Goal: Check status: Check status

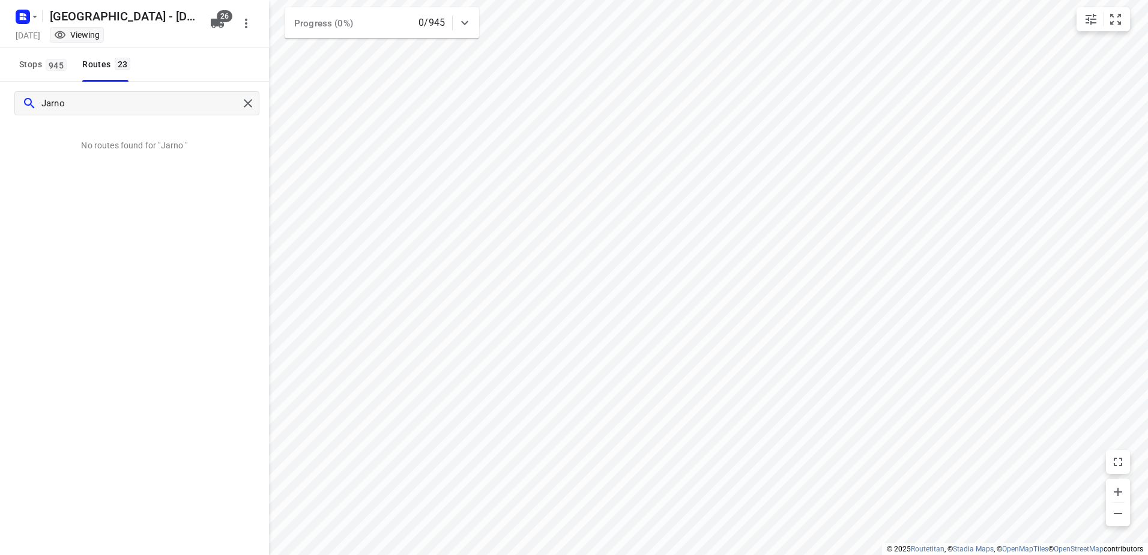
type input "Jarno"
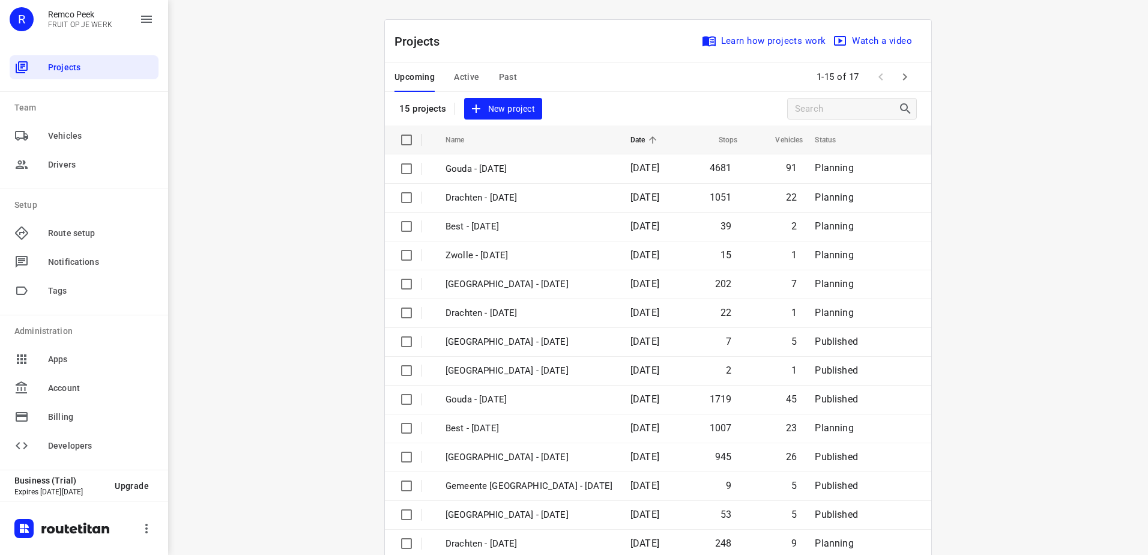
click at [467, 75] on span "Active" at bounding box center [466, 77] width 25 height 15
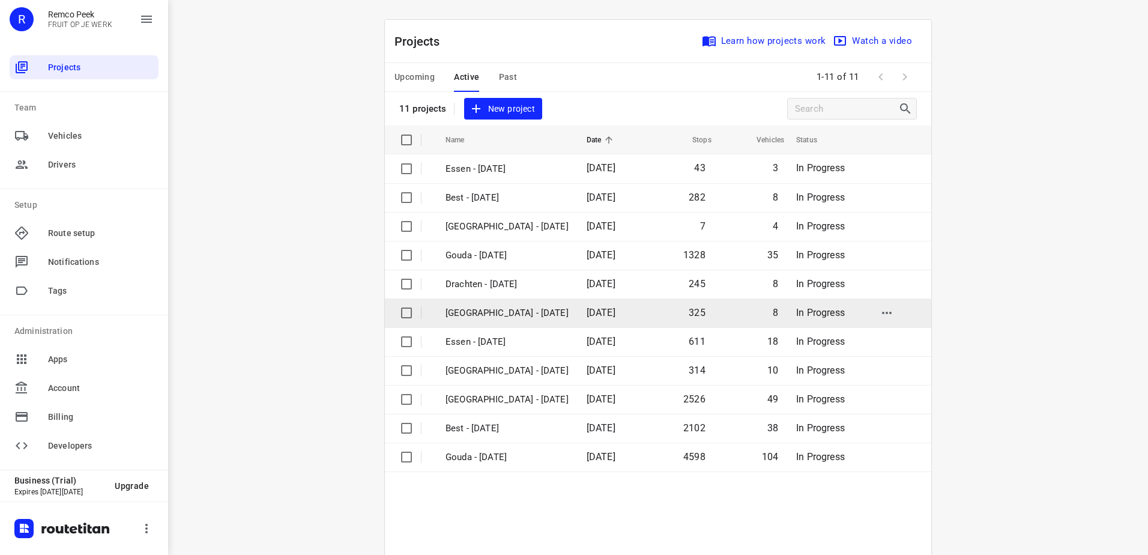
click at [506, 316] on p "[GEOGRAPHIC_DATA] - [DATE]" at bounding box center [507, 313] width 123 height 14
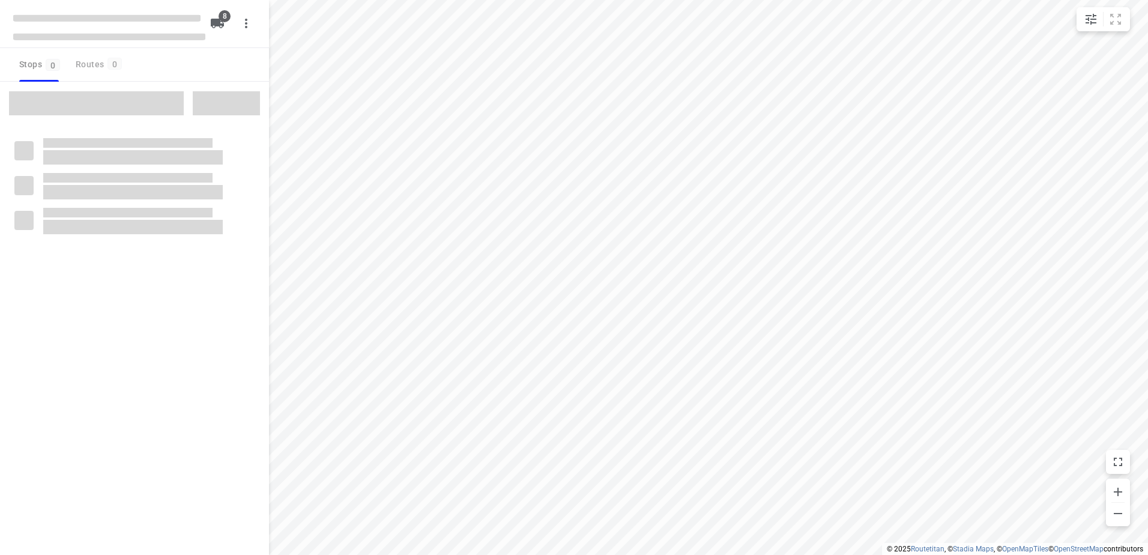
type input "distance"
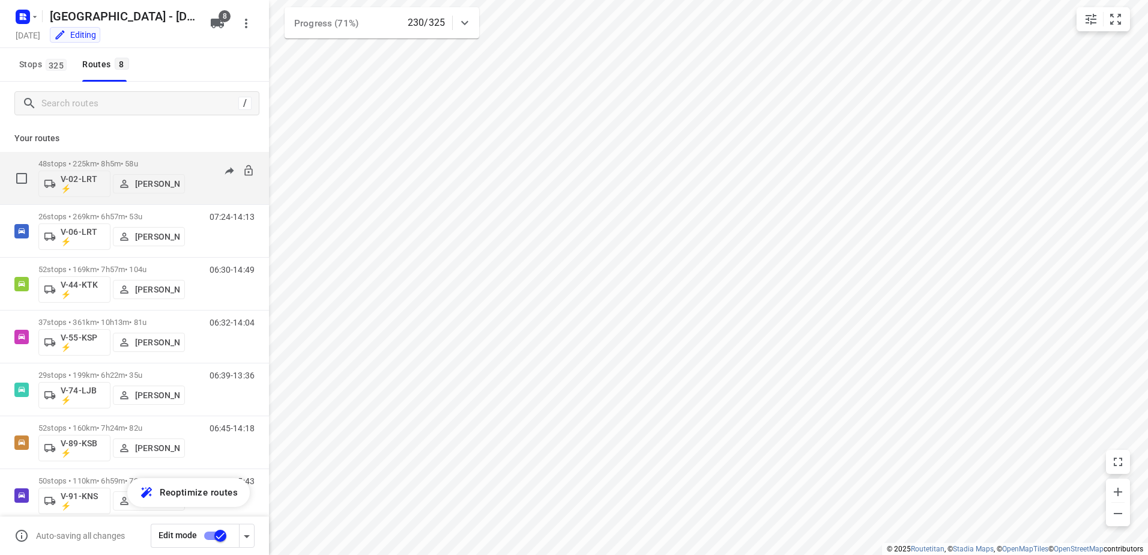
click at [114, 160] on p "48 stops • 225km • 8h5m • 58u" at bounding box center [111, 163] width 147 height 9
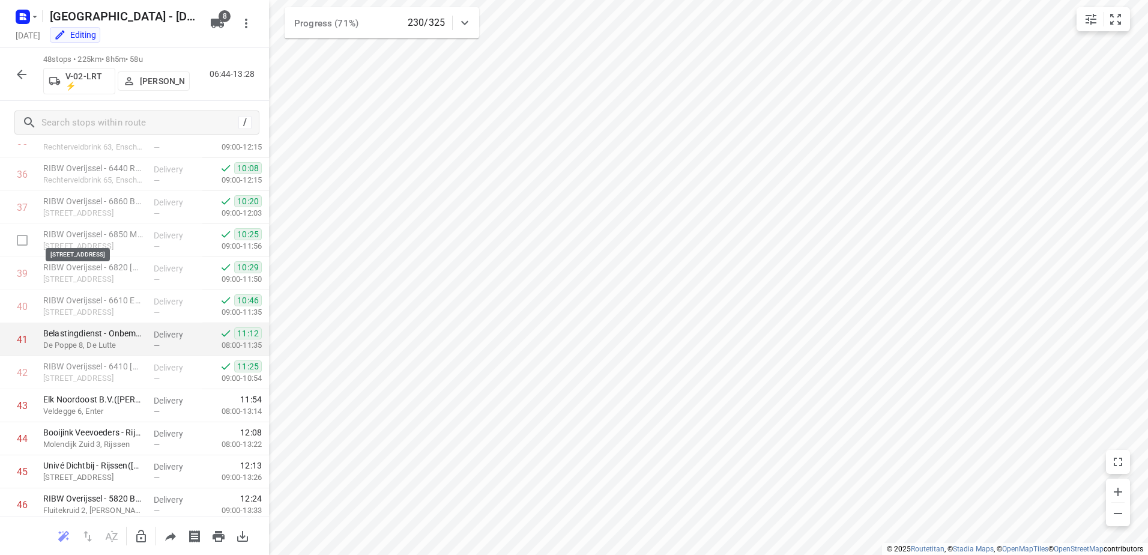
scroll to position [1306, 0]
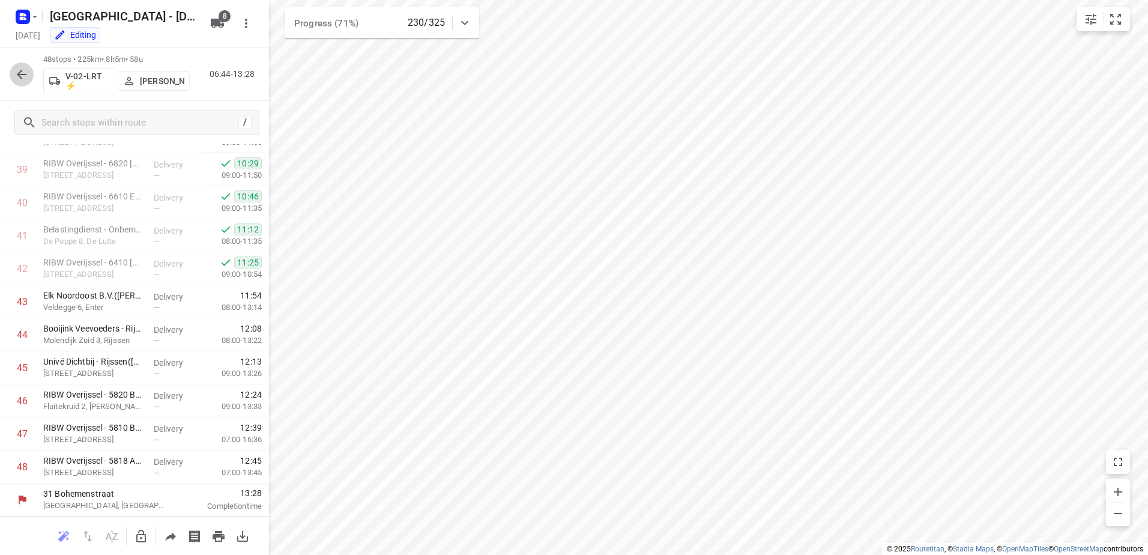
click at [18, 65] on button "button" at bounding box center [22, 74] width 24 height 24
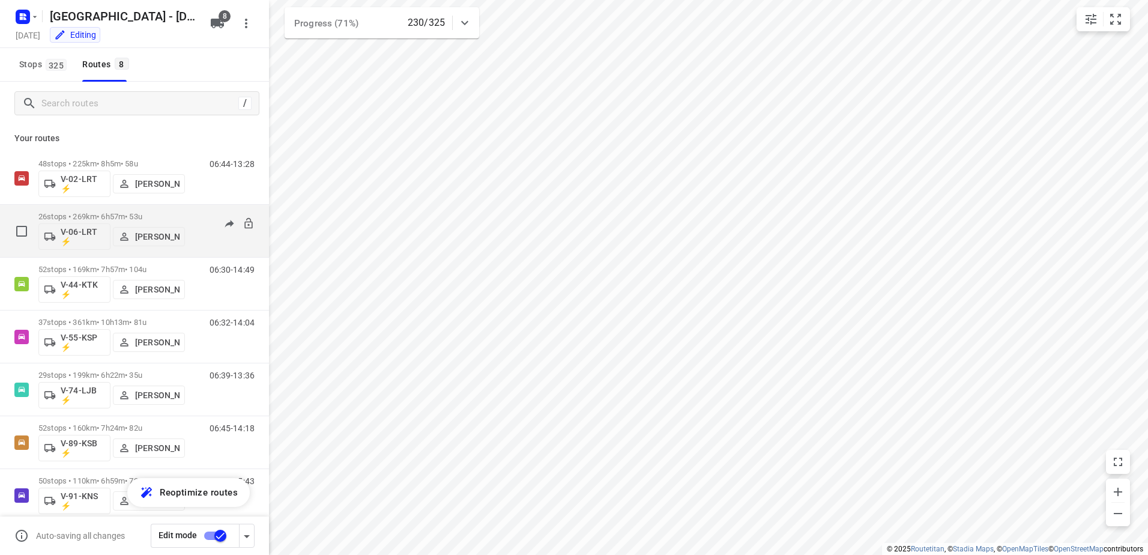
click at [124, 210] on div "26 stops • 269km • 6h57m • 53u V-06-LRT ⚡ [PERSON_NAME]" at bounding box center [111, 231] width 147 height 50
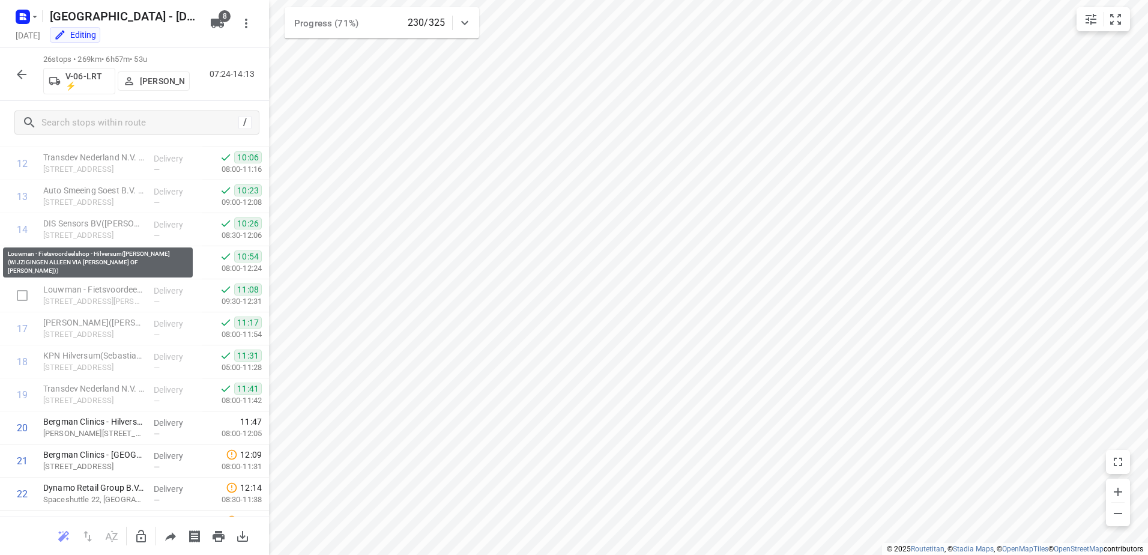
scroll to position [579, 0]
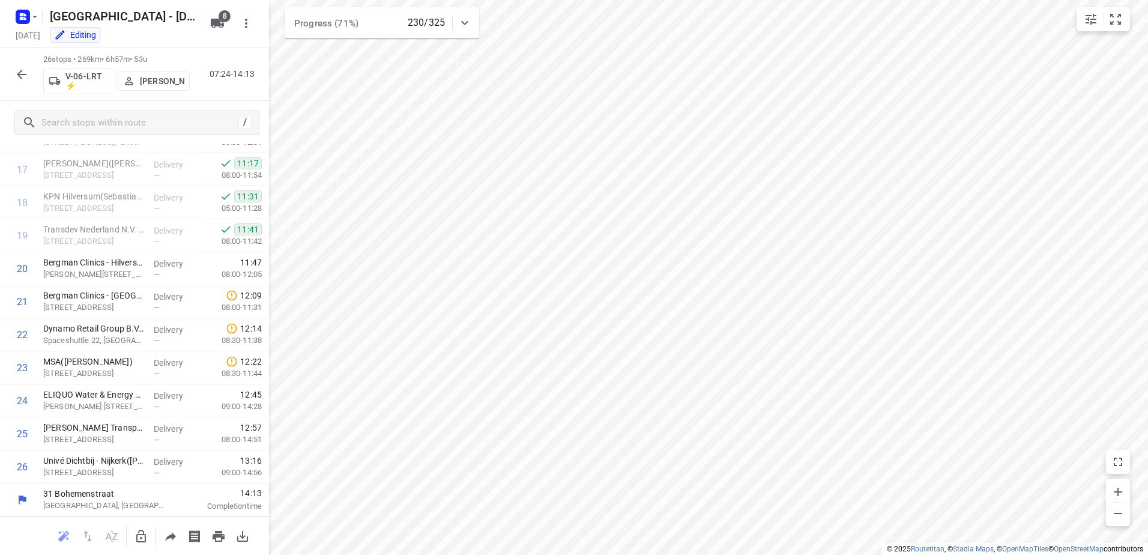
click at [16, 74] on icon "button" at bounding box center [21, 74] width 14 height 14
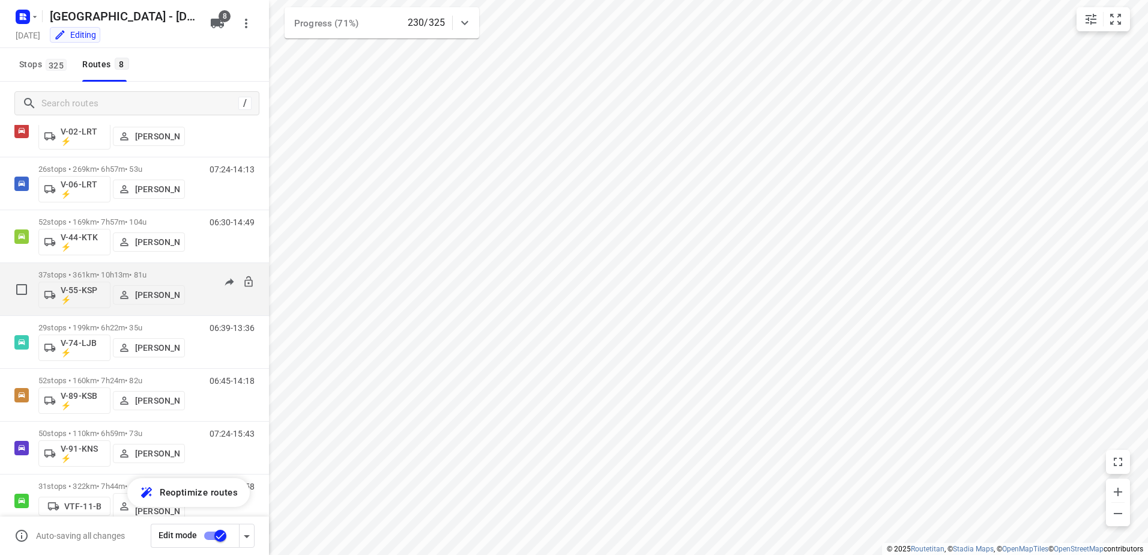
scroll to position [60, 0]
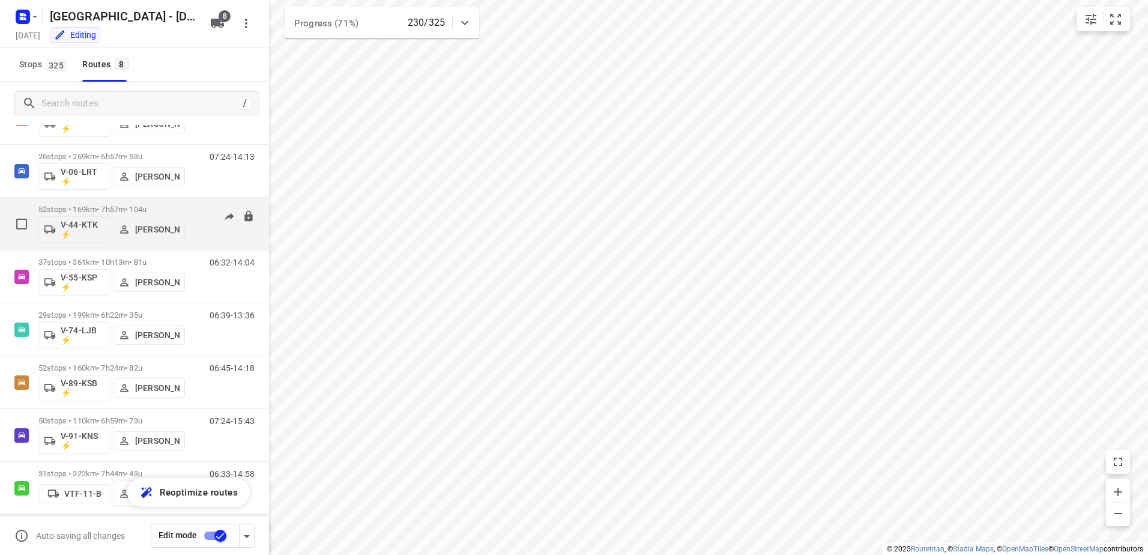
click at [104, 208] on p "52 stops • 169km • 7h57m • 104u" at bounding box center [111, 209] width 147 height 9
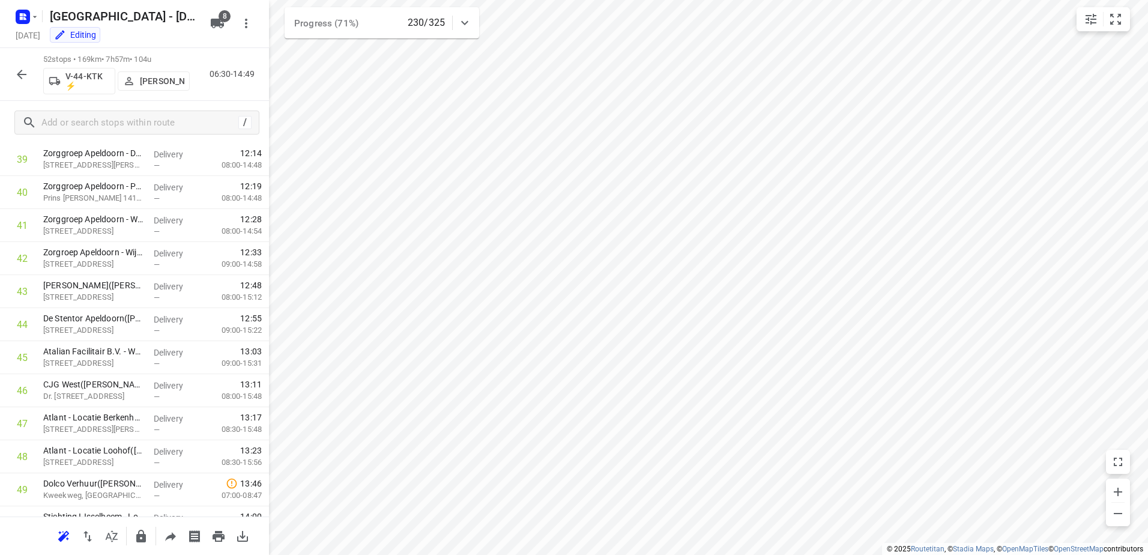
scroll to position [1438, 0]
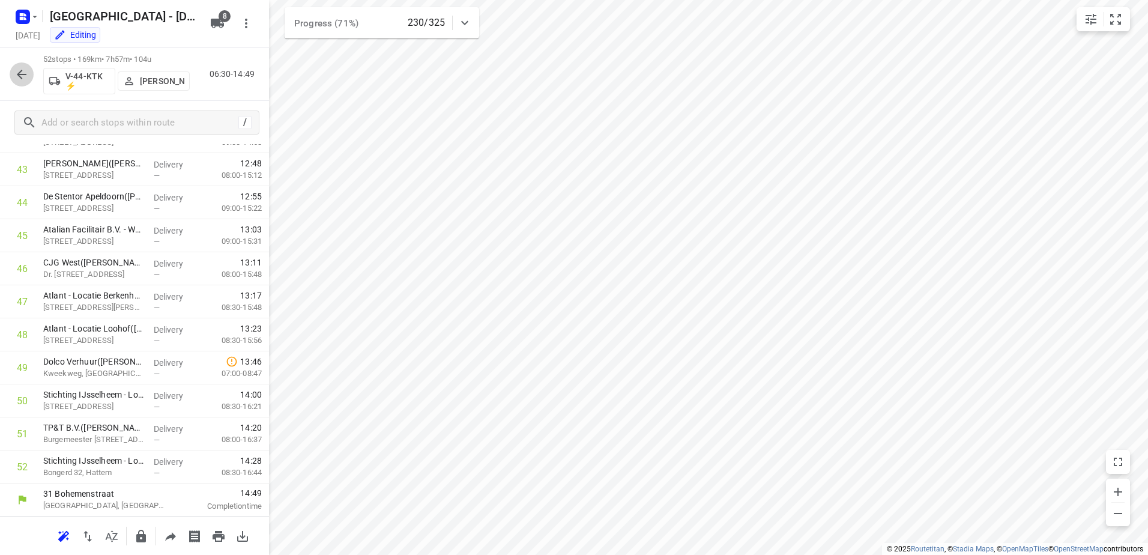
click at [25, 75] on icon "button" at bounding box center [21, 74] width 14 height 14
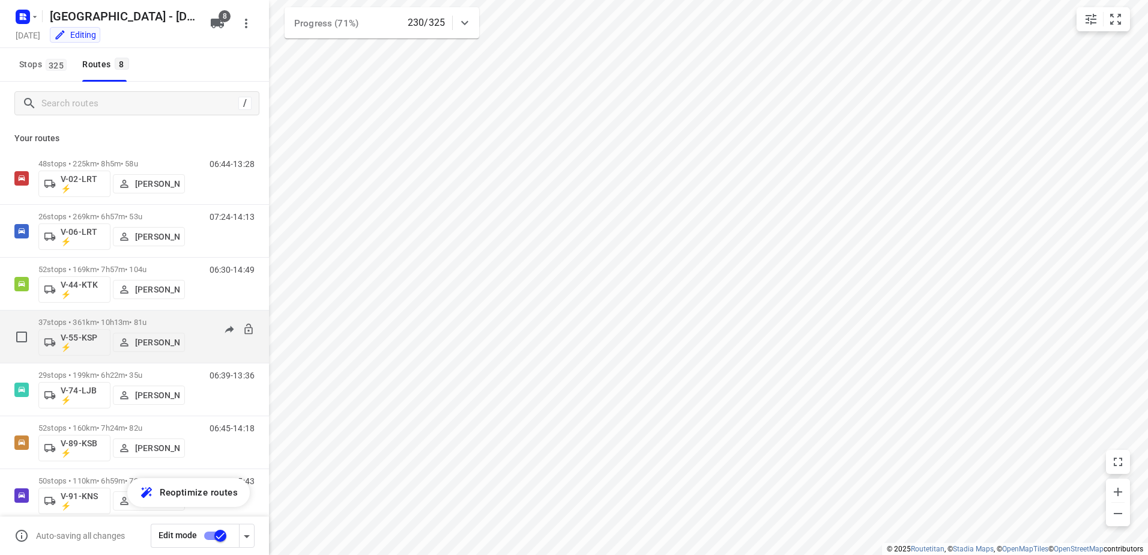
click at [113, 319] on p "37 stops • 361km • 10h13m • 81u" at bounding box center [111, 322] width 147 height 9
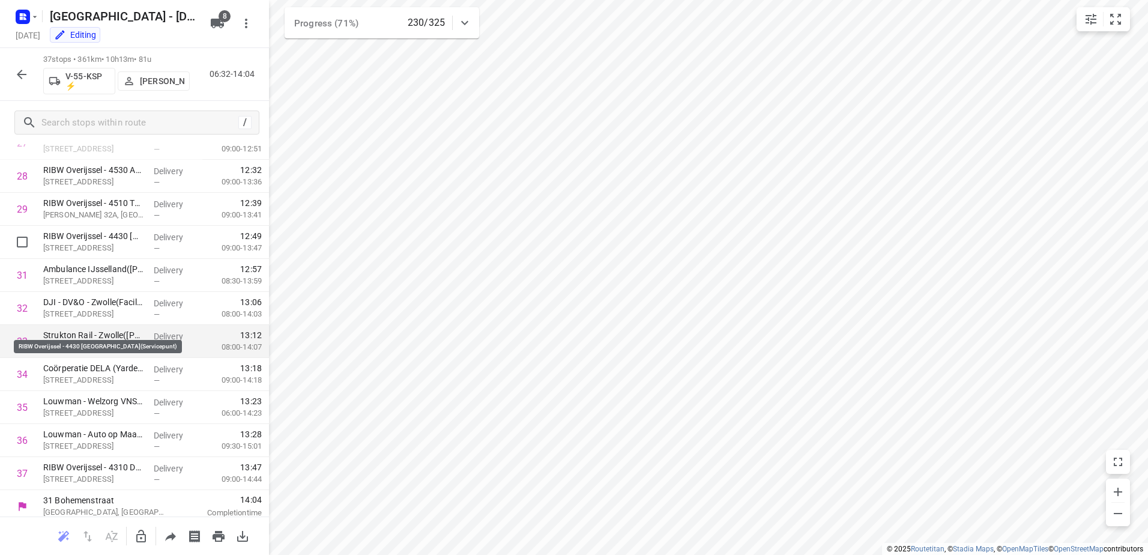
scroll to position [943, 0]
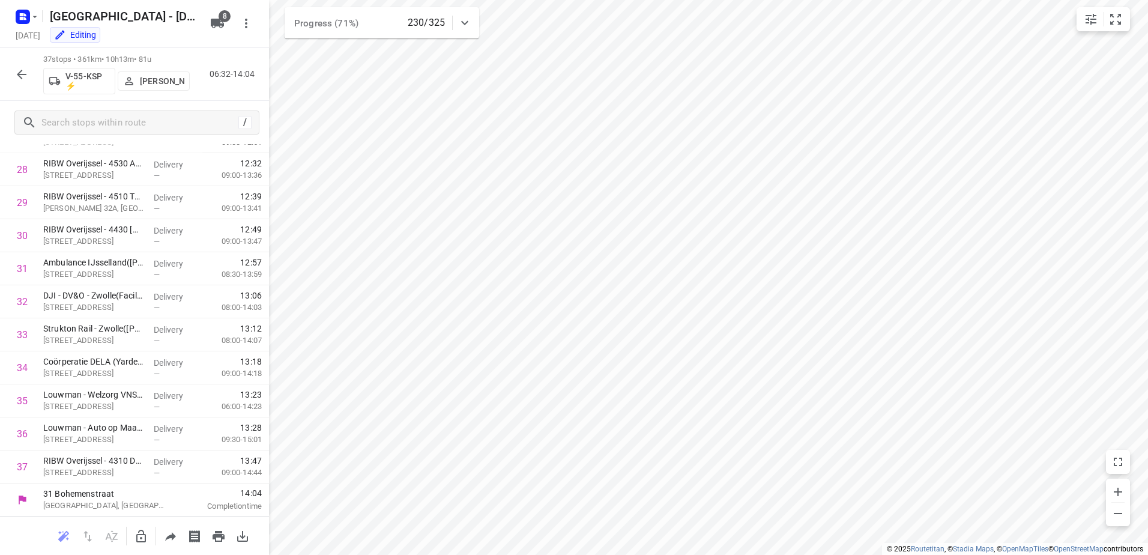
click at [17, 72] on icon "button" at bounding box center [21, 74] width 14 height 14
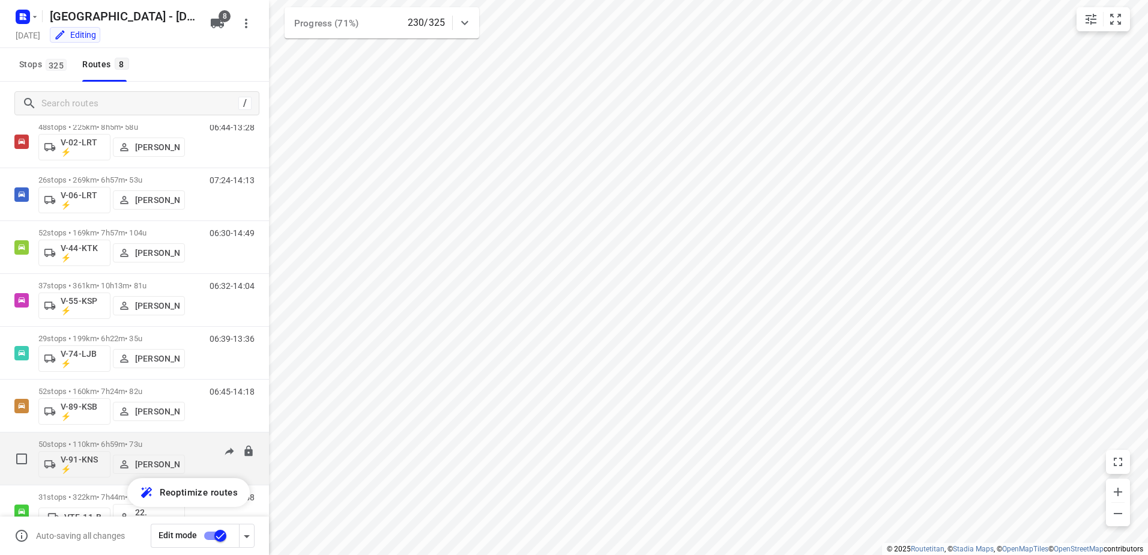
scroll to position [70, 0]
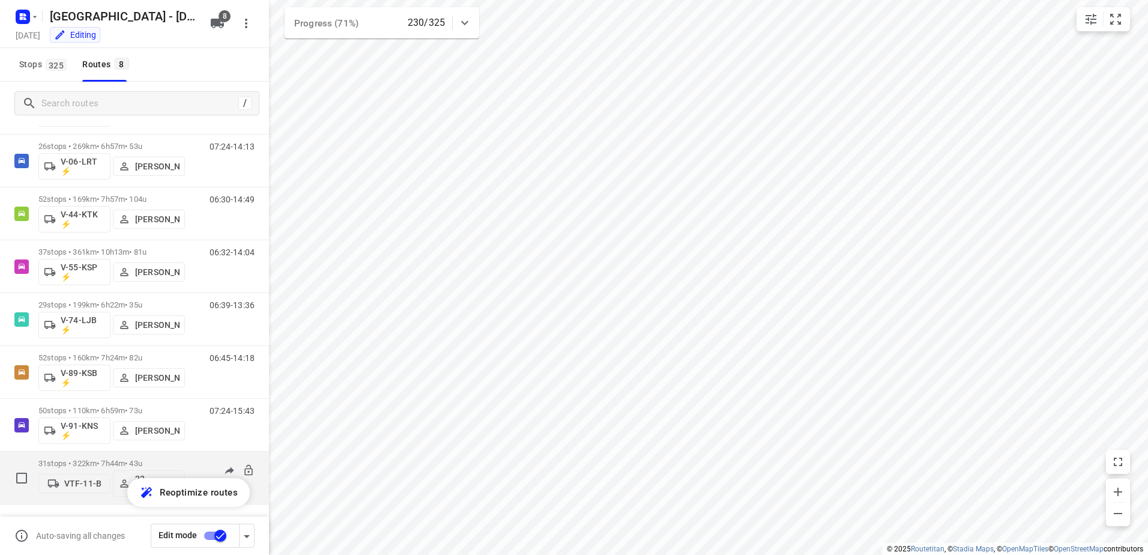
click at [112, 459] on p "31 stops • 322km • 7h44m • 43u" at bounding box center [111, 463] width 147 height 9
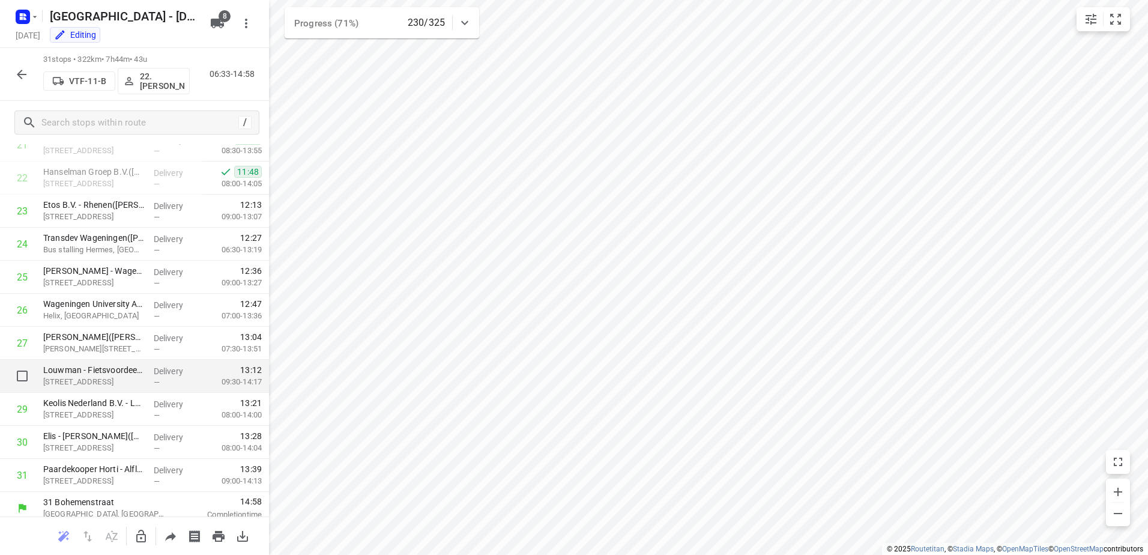
scroll to position [745, 0]
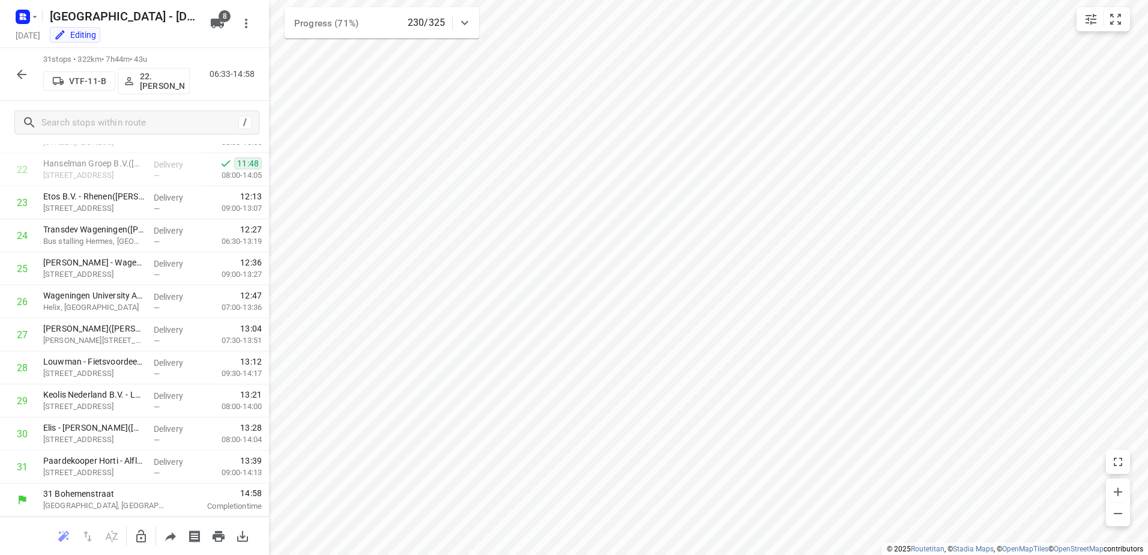
click at [23, 76] on icon "button" at bounding box center [21, 74] width 14 height 14
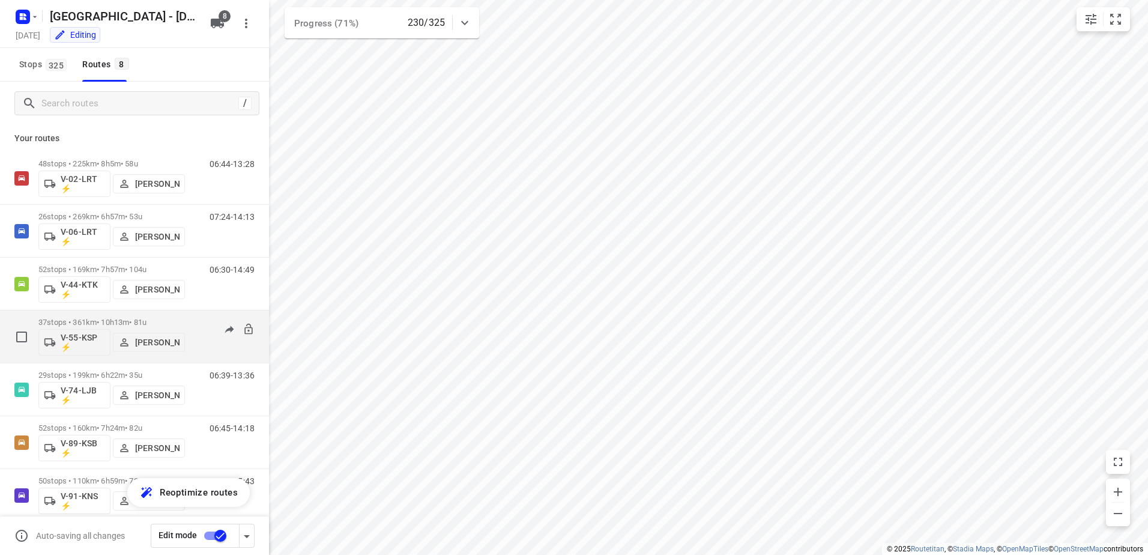
scroll to position [70, 0]
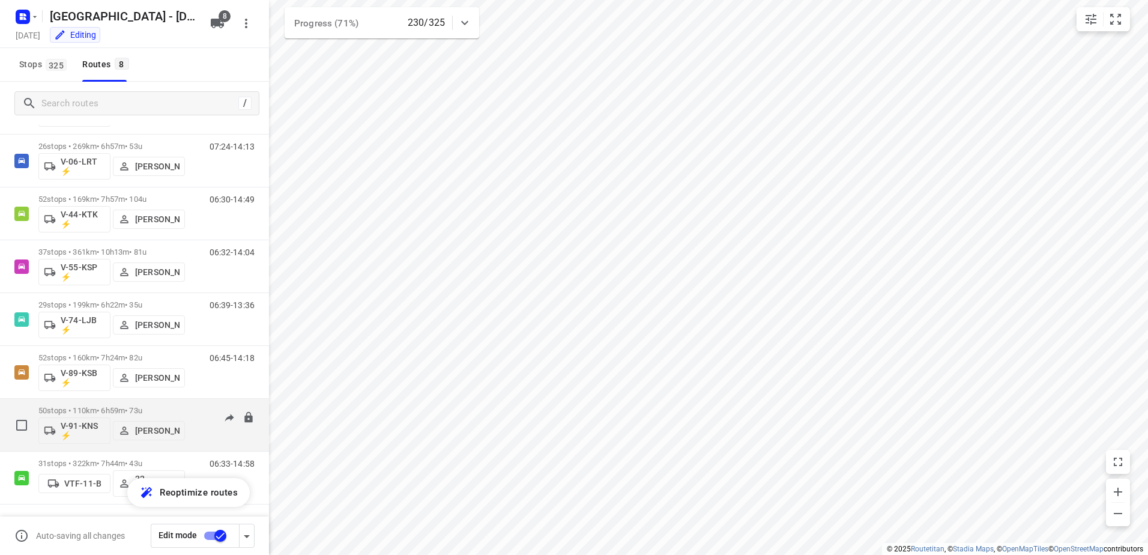
click at [114, 402] on div "50 stops • 110km • 6h59m • 73u V-91-KNS ⚡ [PERSON_NAME]" at bounding box center [111, 425] width 147 height 50
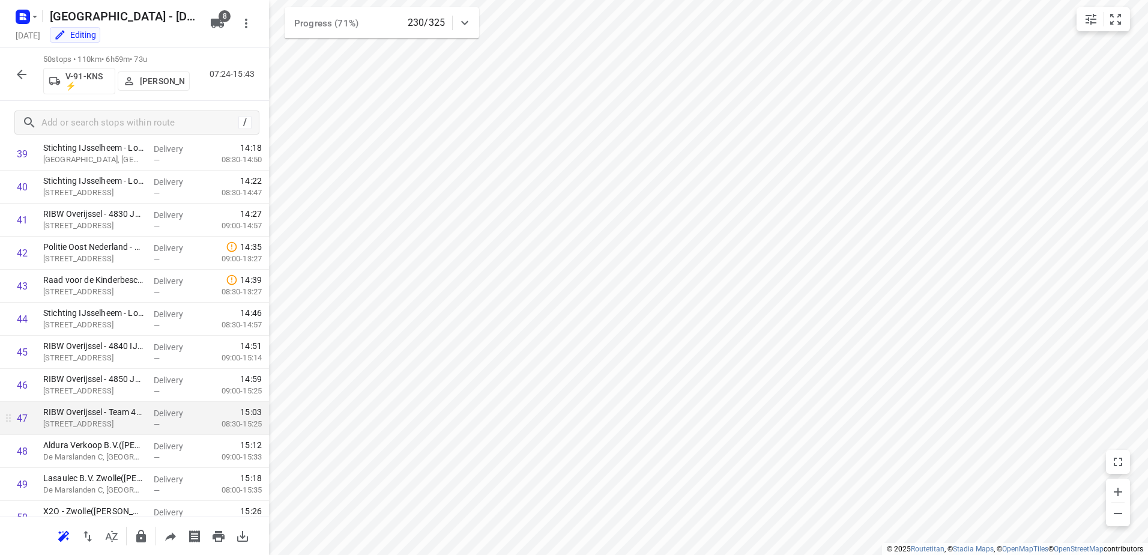
scroll to position [1372, 0]
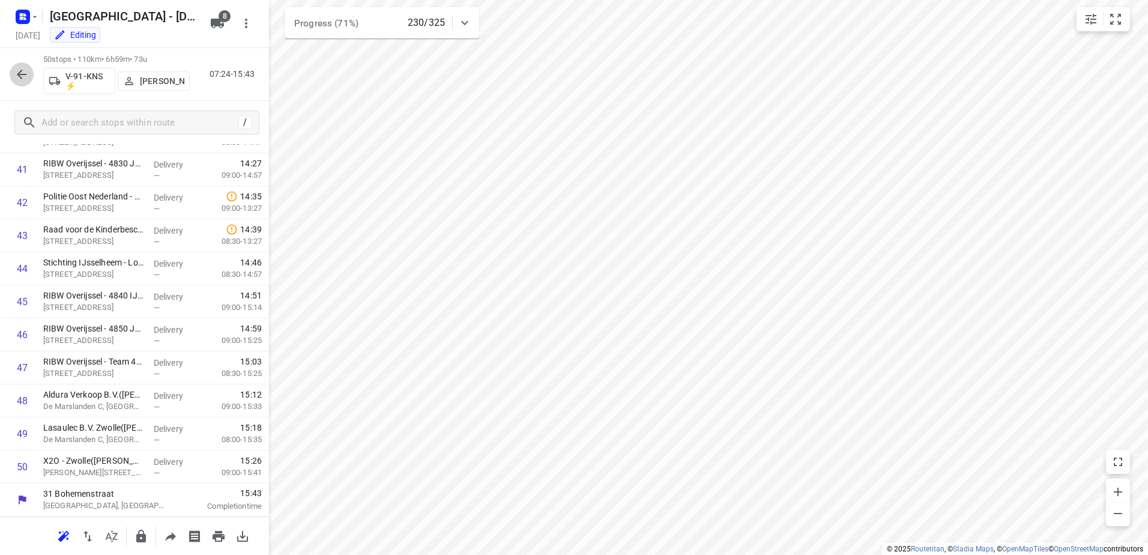
click at [21, 71] on icon "button" at bounding box center [22, 75] width 10 height 10
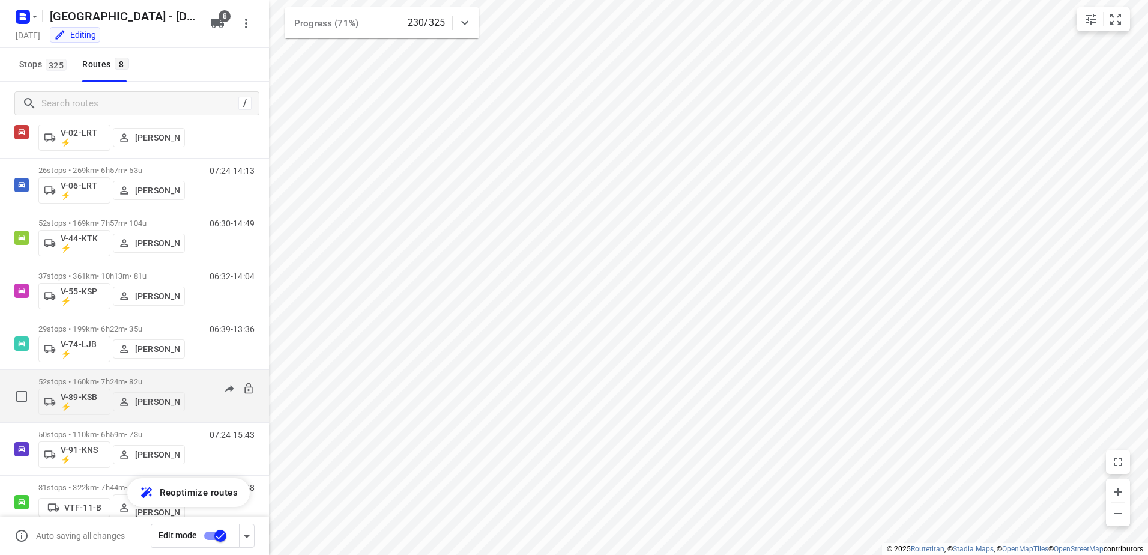
scroll to position [70, 0]
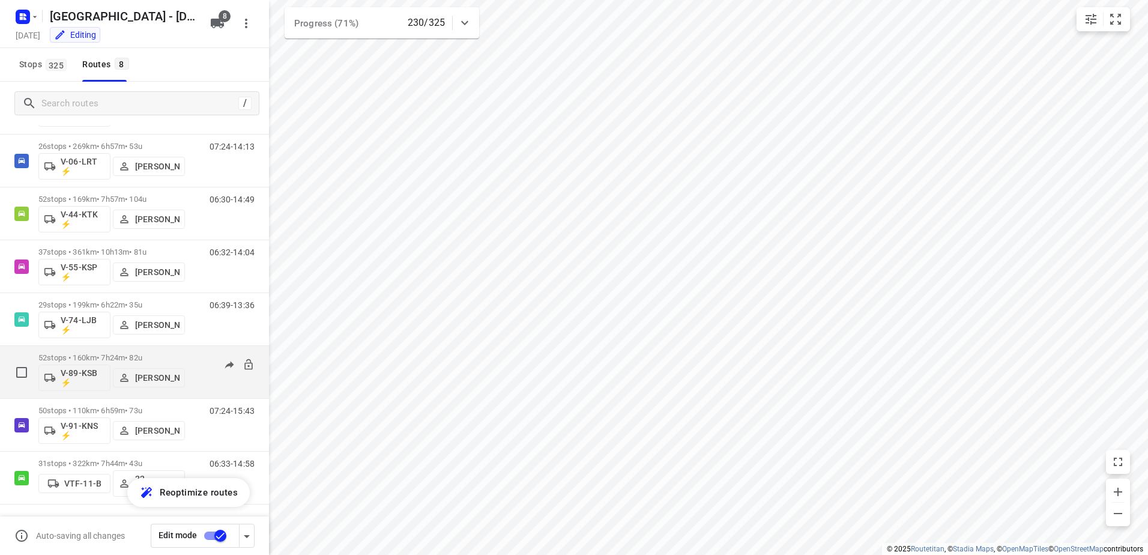
click at [108, 353] on p "52 stops • 160km • 7h24m • 82u" at bounding box center [111, 357] width 147 height 9
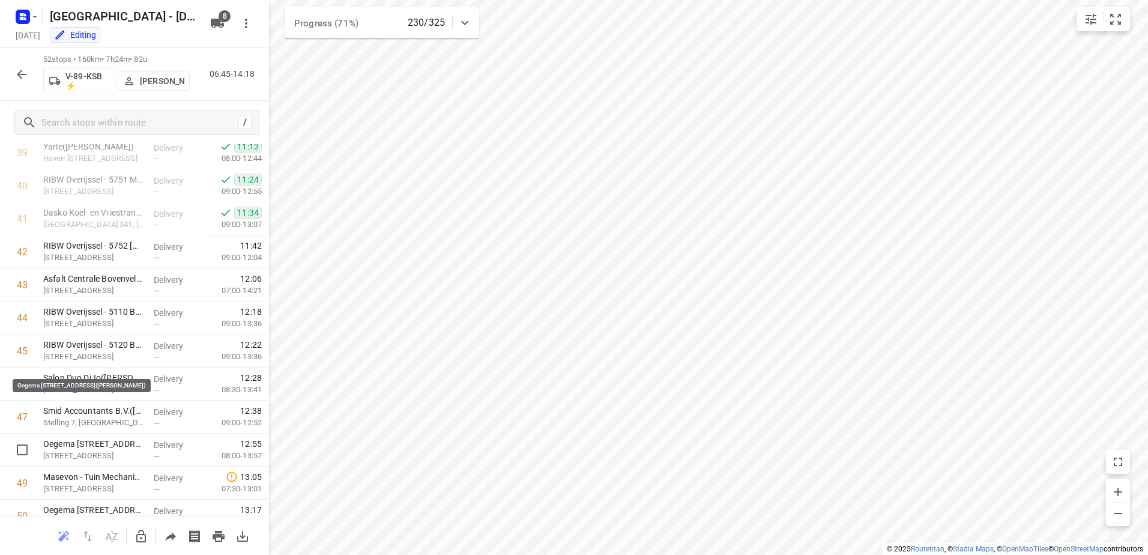
scroll to position [1438, 0]
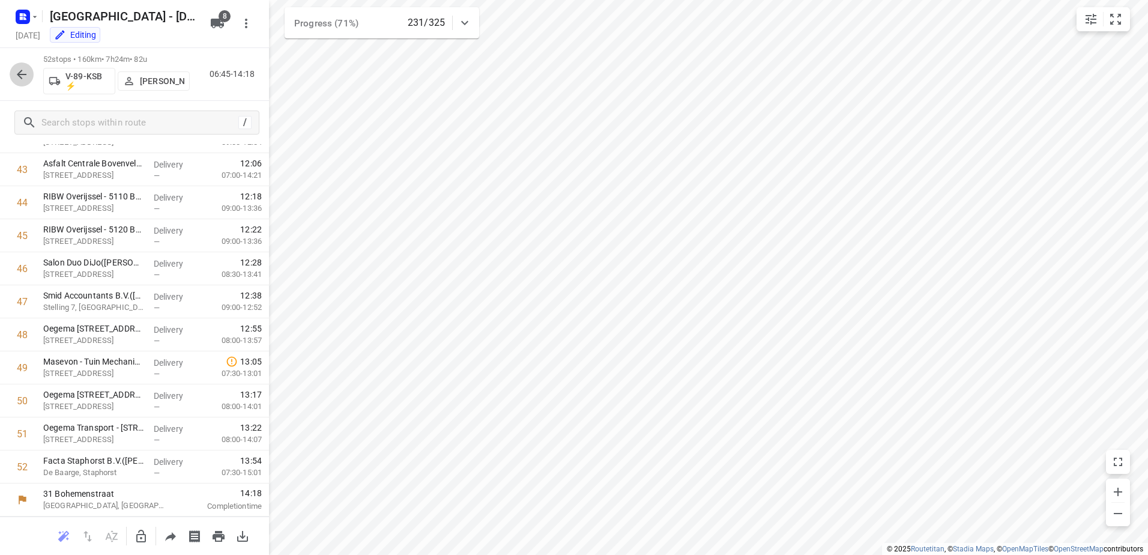
click at [21, 73] on icon "button" at bounding box center [21, 74] width 14 height 14
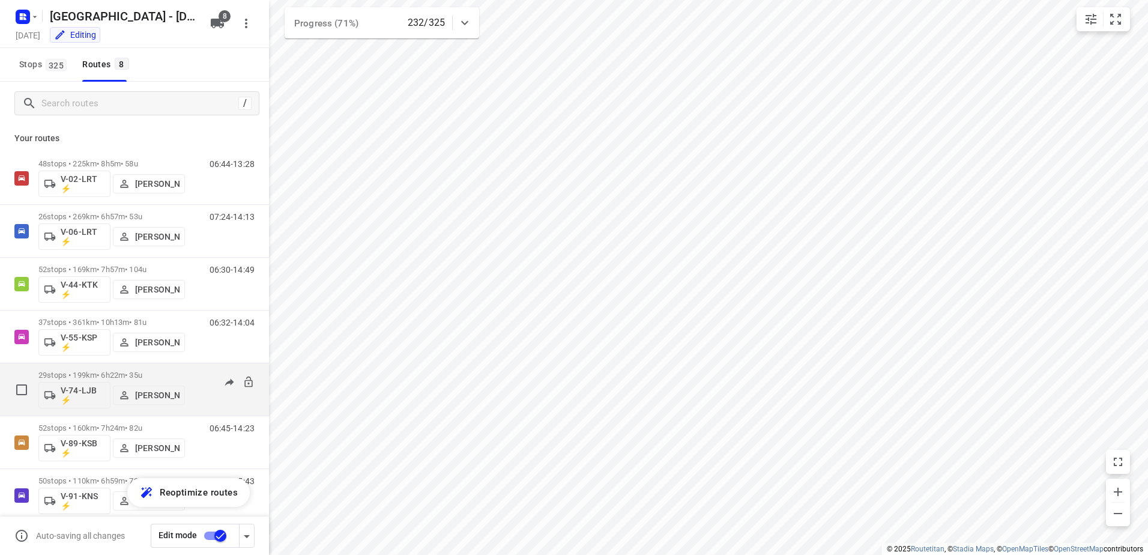
click at [109, 363] on div "29 stops • 199km • 6h22m • 35u V-74-LJB ⚡ [PERSON_NAME] 06:39-13:36" at bounding box center [134, 389] width 269 height 53
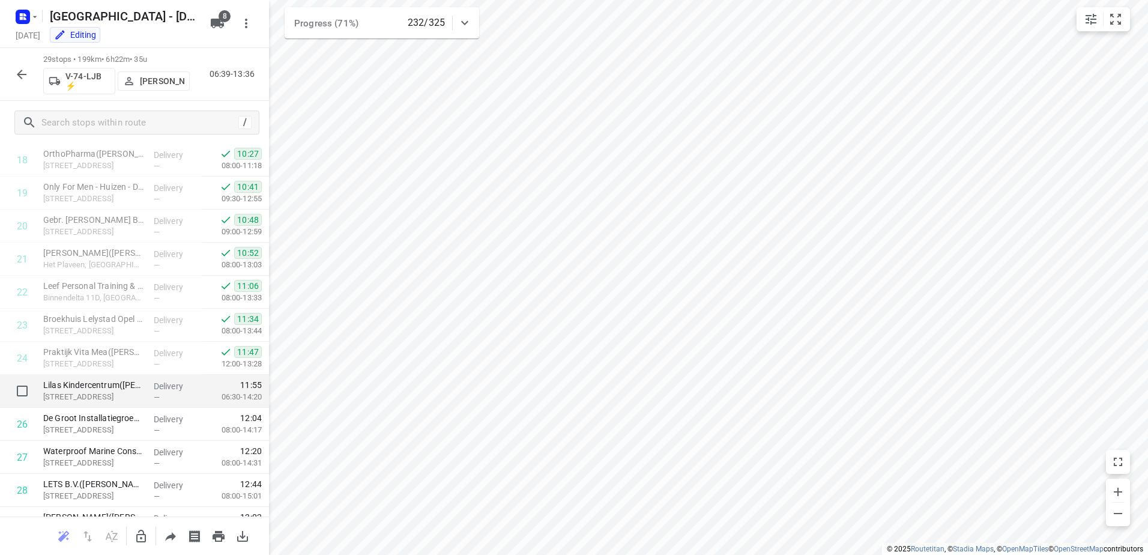
scroll to position [678, 0]
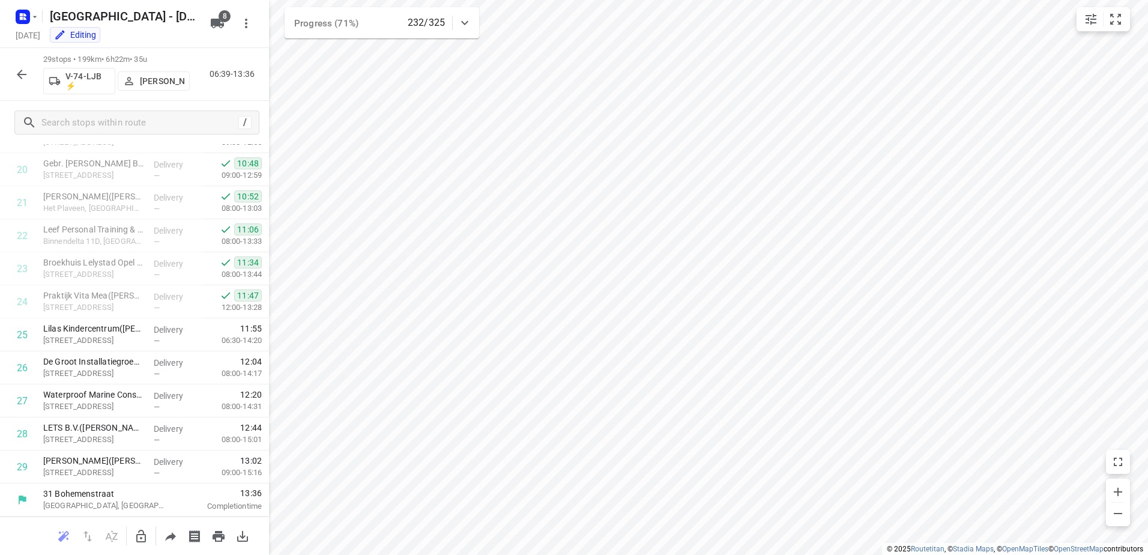
click at [16, 67] on icon "button" at bounding box center [21, 74] width 14 height 14
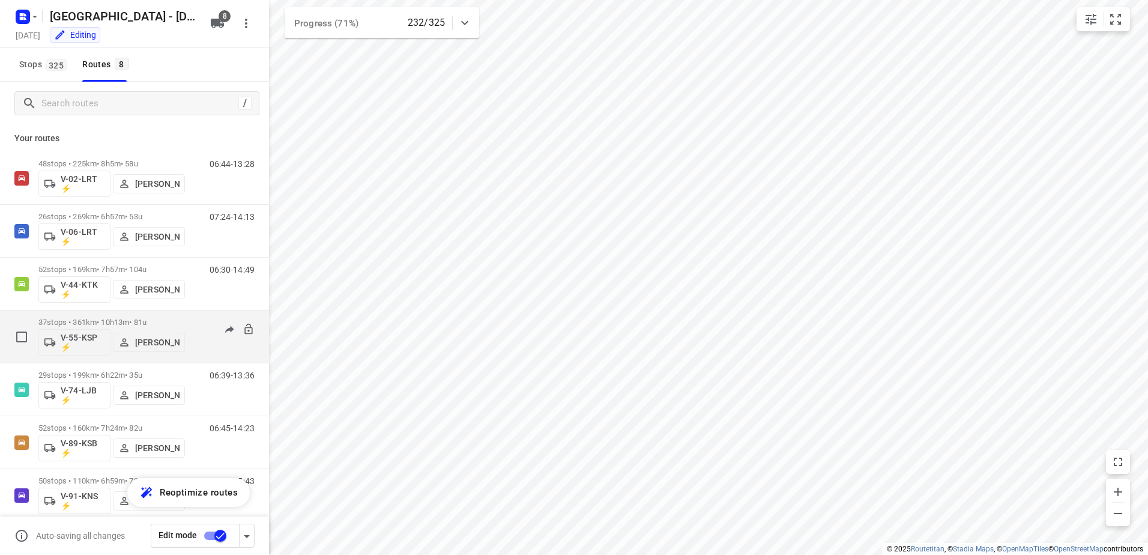
click at [112, 325] on p "37 stops • 361km • 10h13m • 81u" at bounding box center [111, 322] width 147 height 9
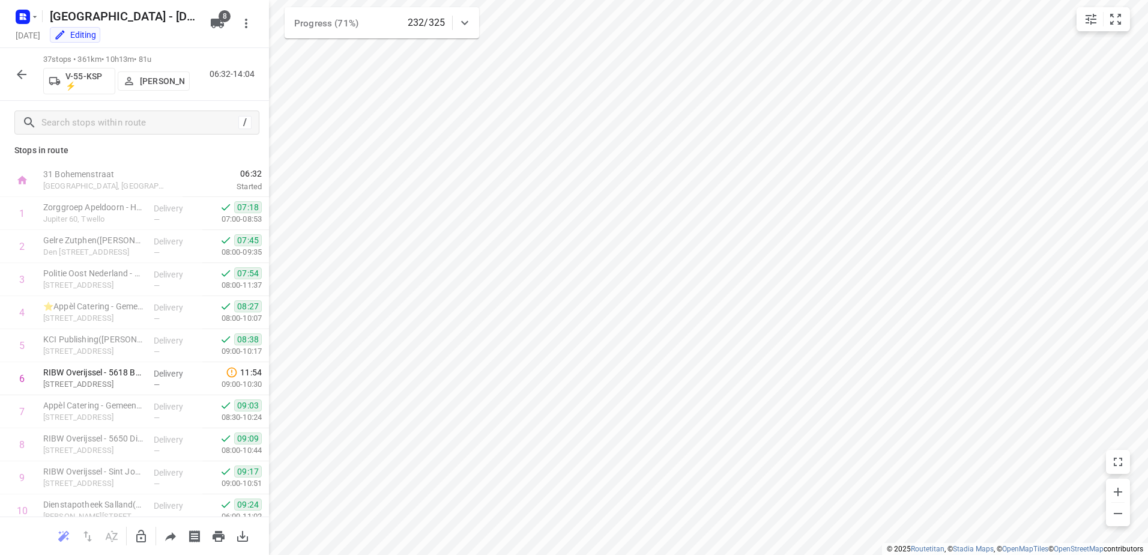
scroll to position [0, 0]
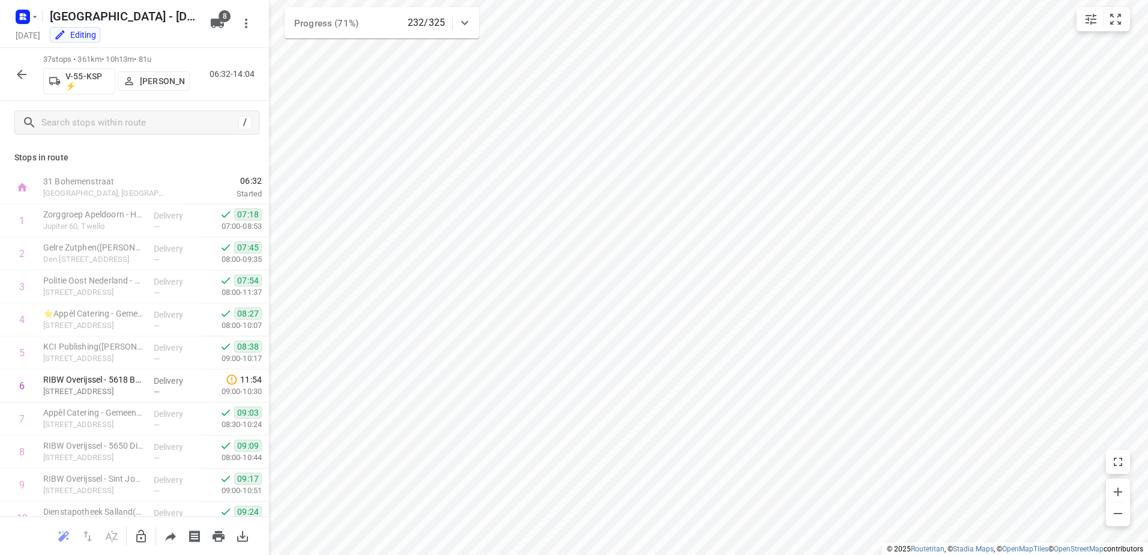
click at [15, 77] on icon "button" at bounding box center [21, 74] width 14 height 14
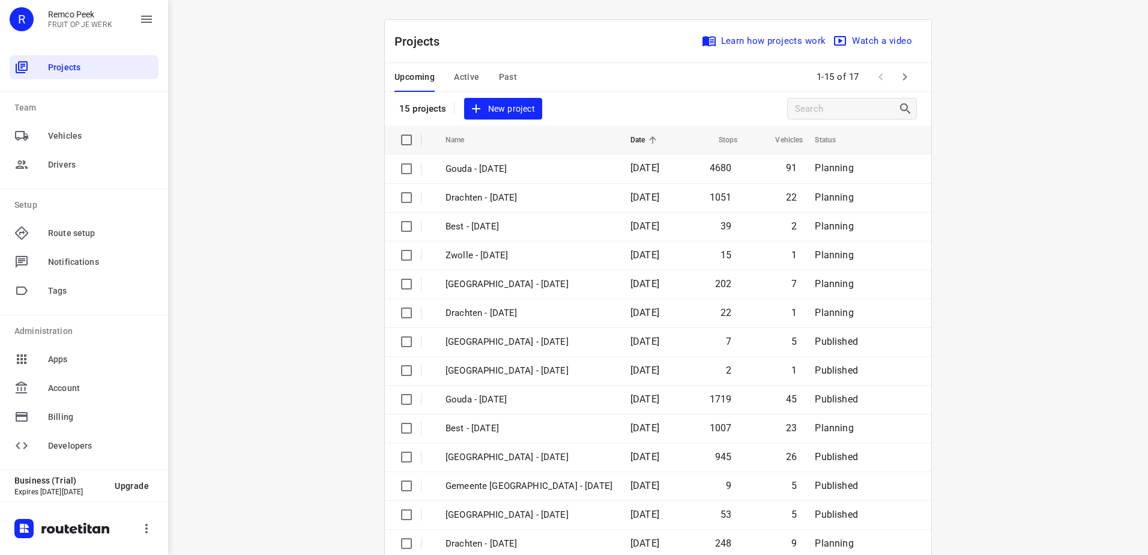
drag, startPoint x: 301, startPoint y: 418, endPoint x: 633, endPoint y: 103, distance: 458.3
click at [301, 417] on div "i © 2025 Routetitan , © Stadia Maps , © OpenMapTiles © OpenStreetMap contributo…" at bounding box center [658, 277] width 980 height 555
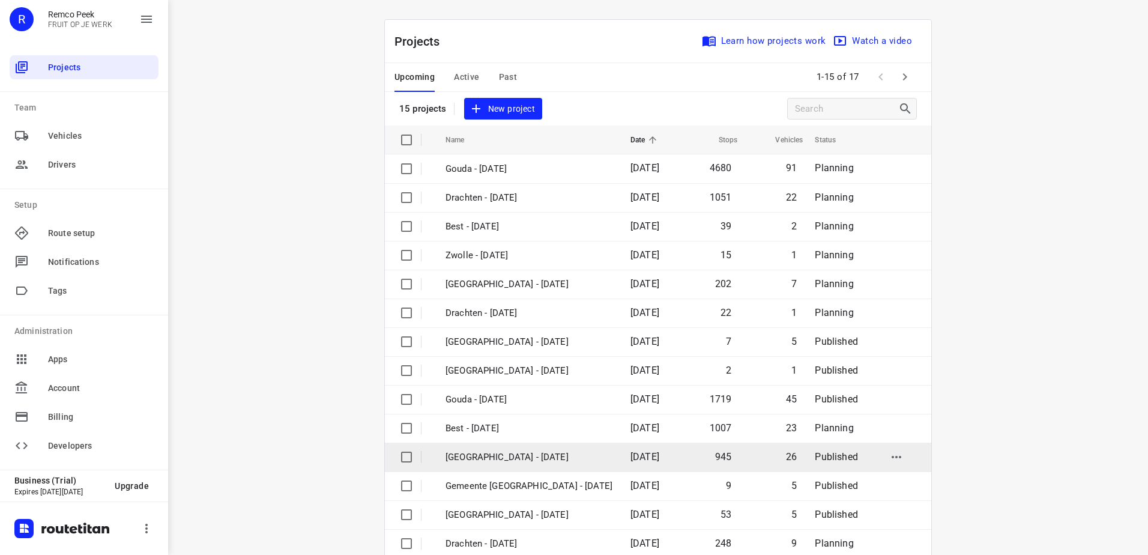
click at [495, 451] on p "[GEOGRAPHIC_DATA] - [DATE]" at bounding box center [529, 457] width 167 height 14
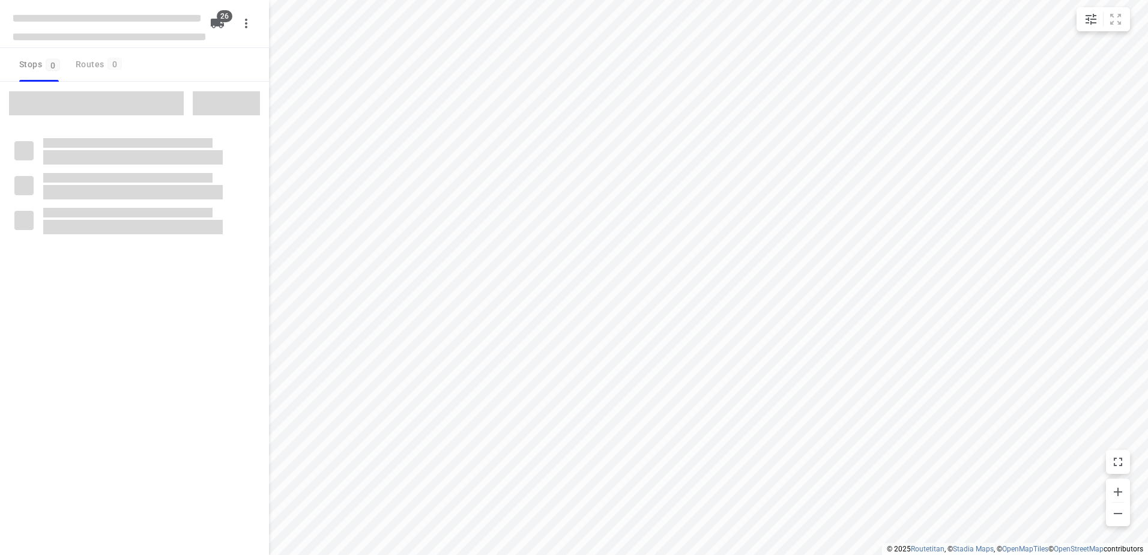
type input "distance"
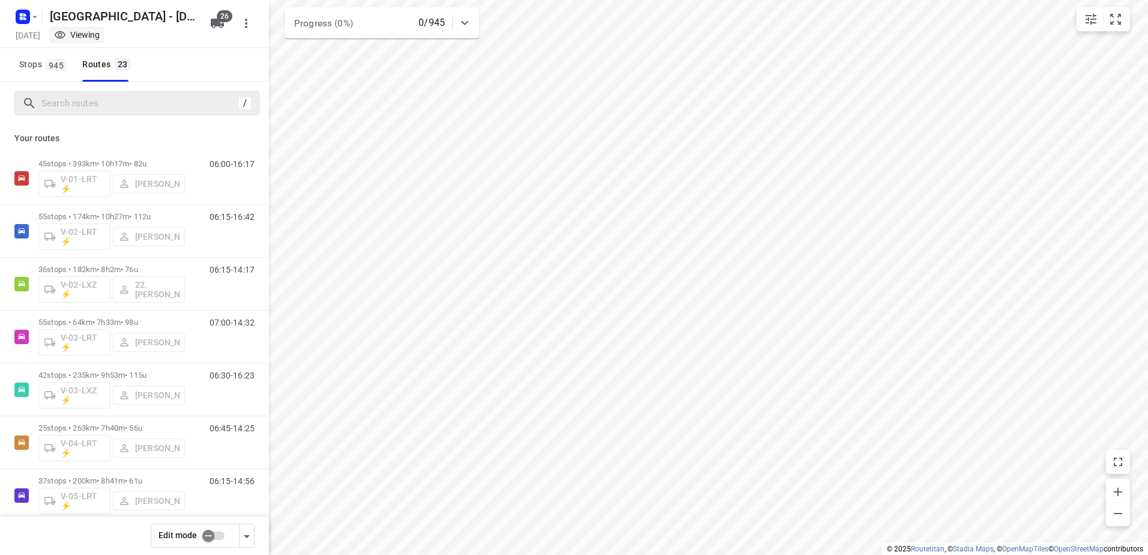
click at [116, 92] on div "/" at bounding box center [136, 103] width 245 height 24
click at [122, 103] on input "Search routes" at bounding box center [138, 103] width 192 height 19
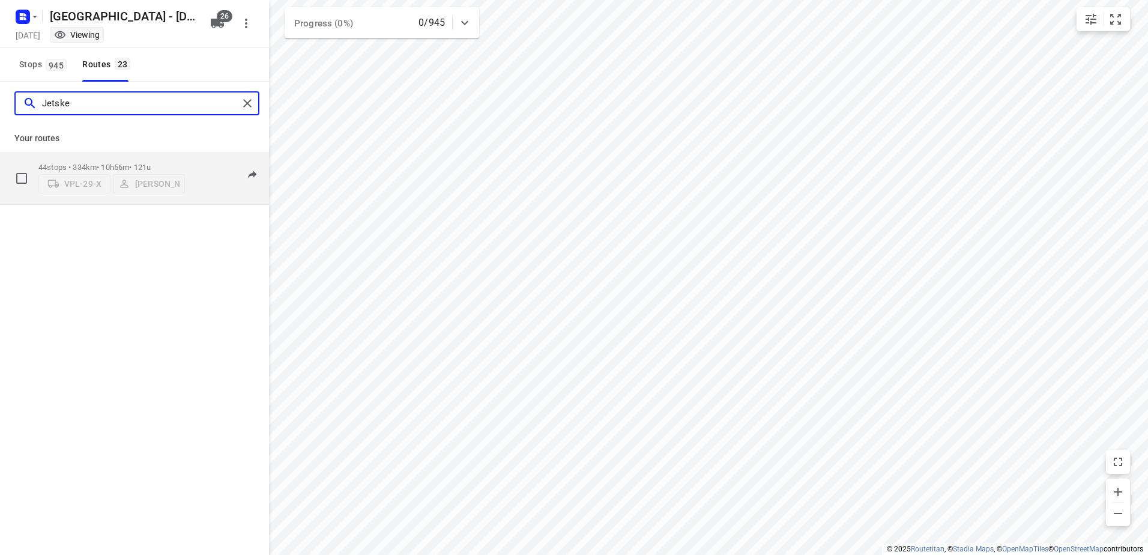
type input "Jetske"
click at [112, 163] on p "44 stops • 334km • 10h56m • 121u" at bounding box center [111, 167] width 147 height 9
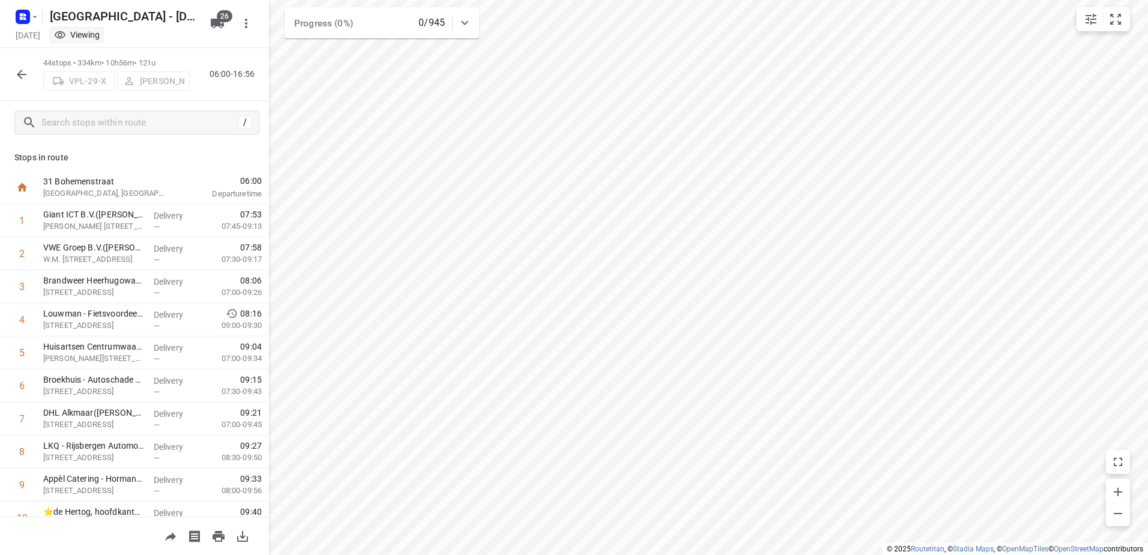
click at [25, 76] on icon "button" at bounding box center [21, 74] width 14 height 14
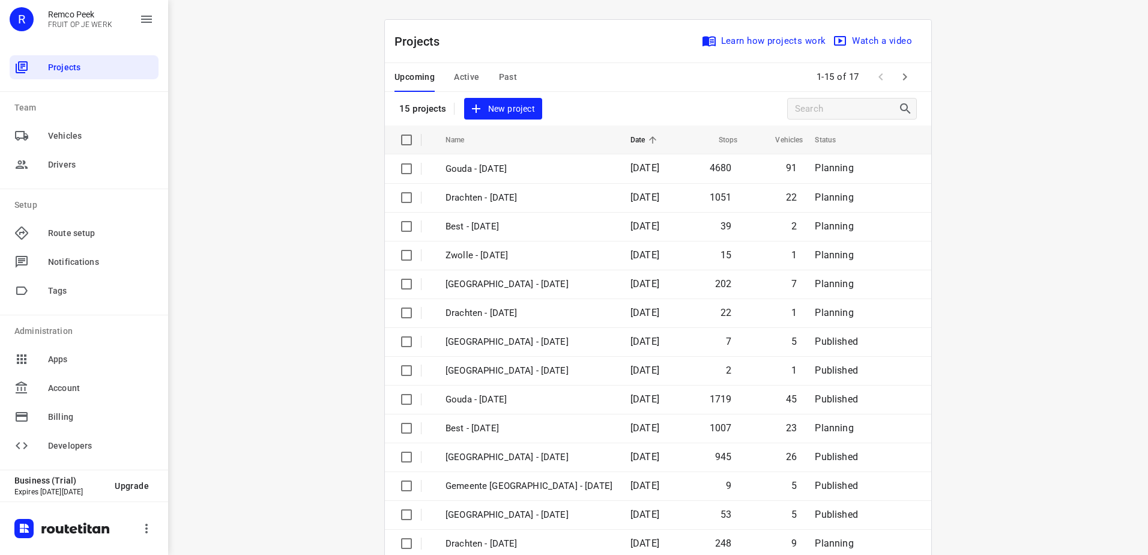
click at [460, 79] on span "Active" at bounding box center [466, 77] width 25 height 15
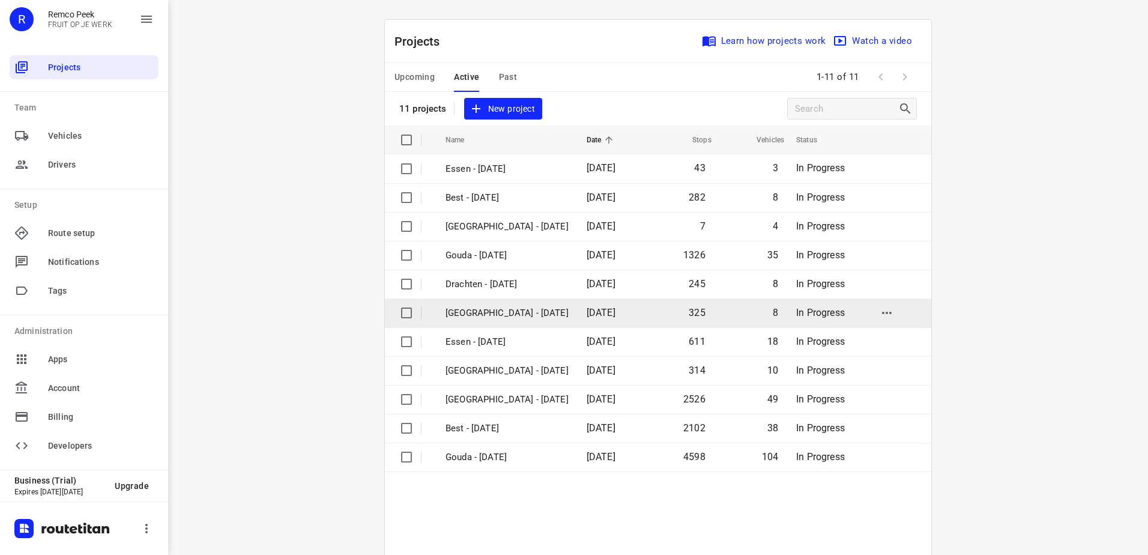
click at [519, 314] on p "[GEOGRAPHIC_DATA] - [DATE]" at bounding box center [507, 313] width 123 height 14
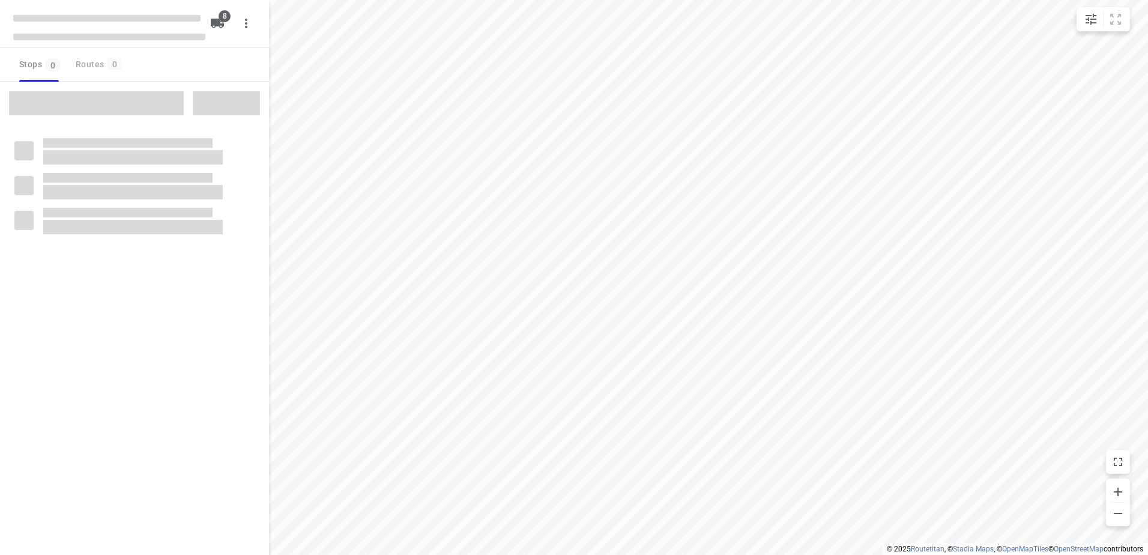
type input "distance"
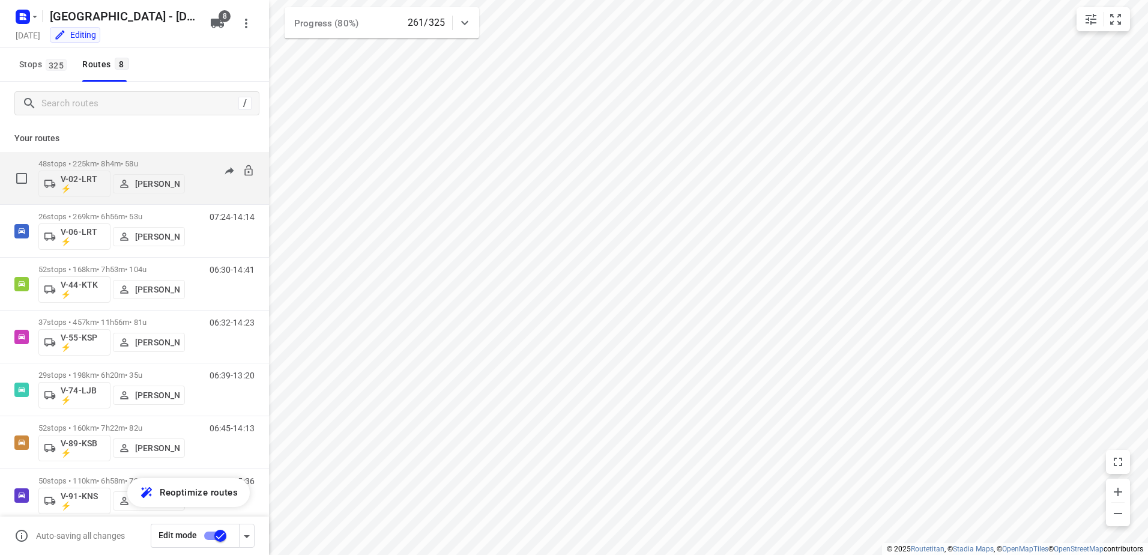
click at [89, 155] on div "48 stops • 225km • 8h4m • 58u V-02-LRT ⚡ [PERSON_NAME]" at bounding box center [111, 178] width 147 height 50
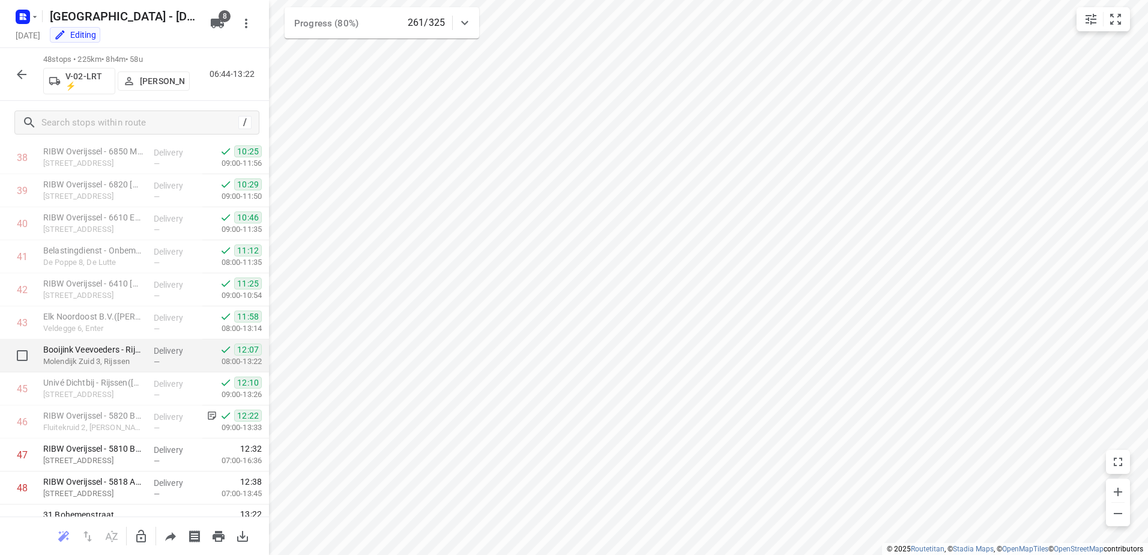
scroll to position [1306, 0]
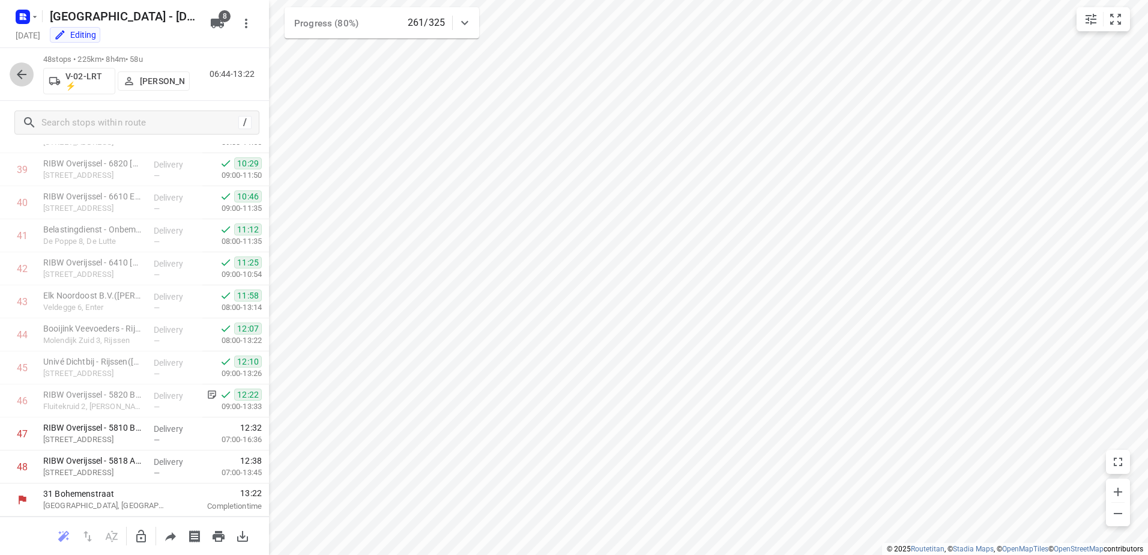
click at [25, 73] on icon "button" at bounding box center [21, 74] width 14 height 14
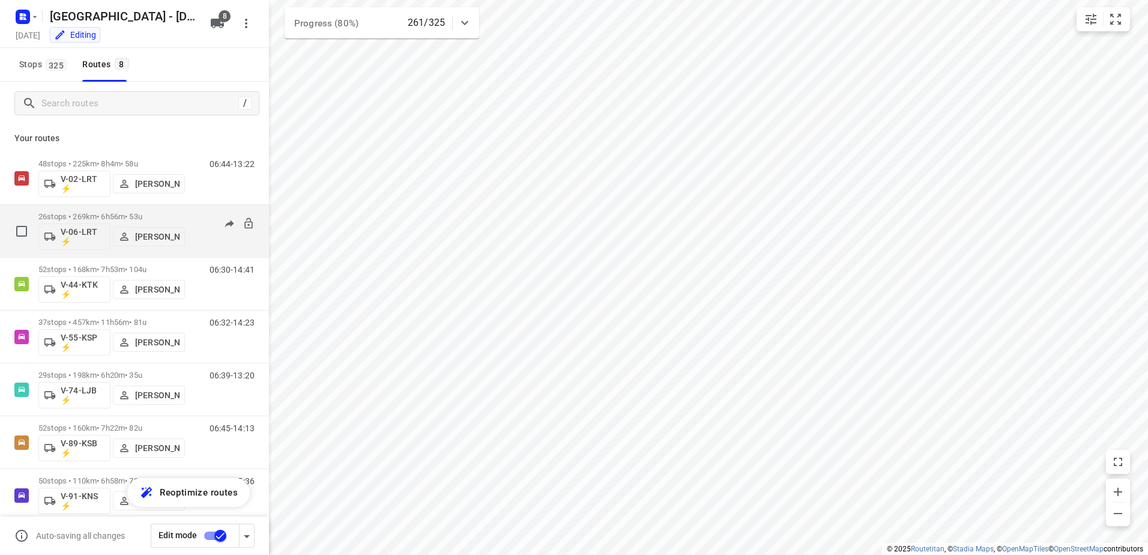
click at [101, 211] on div "26 stops • 269km • 6h56m • 53u V-06-LRT ⚡ [PERSON_NAME]" at bounding box center [111, 231] width 147 height 50
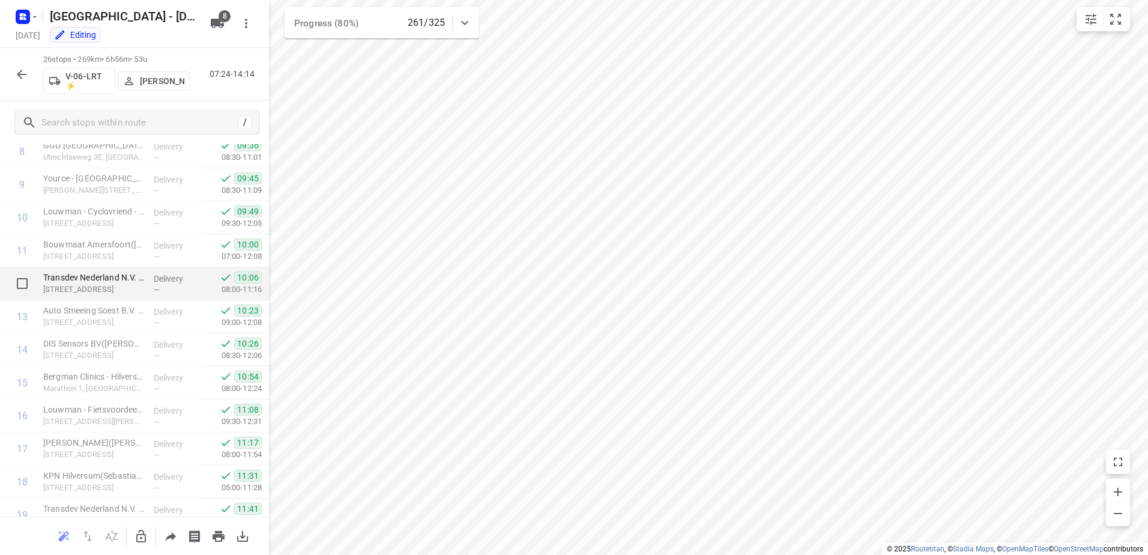
scroll to position [579, 0]
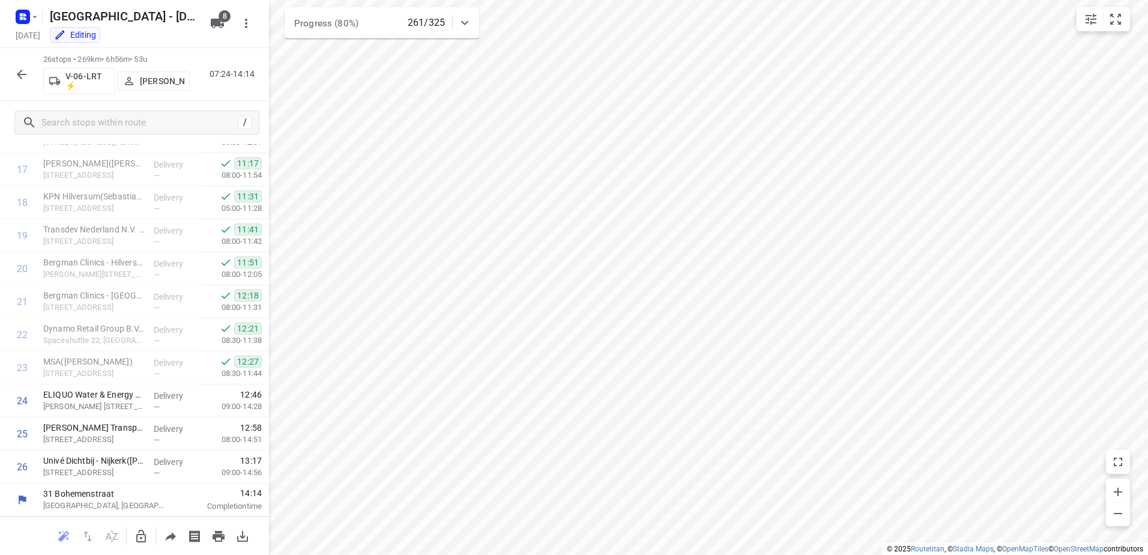
click at [26, 70] on icon "button" at bounding box center [21, 74] width 14 height 14
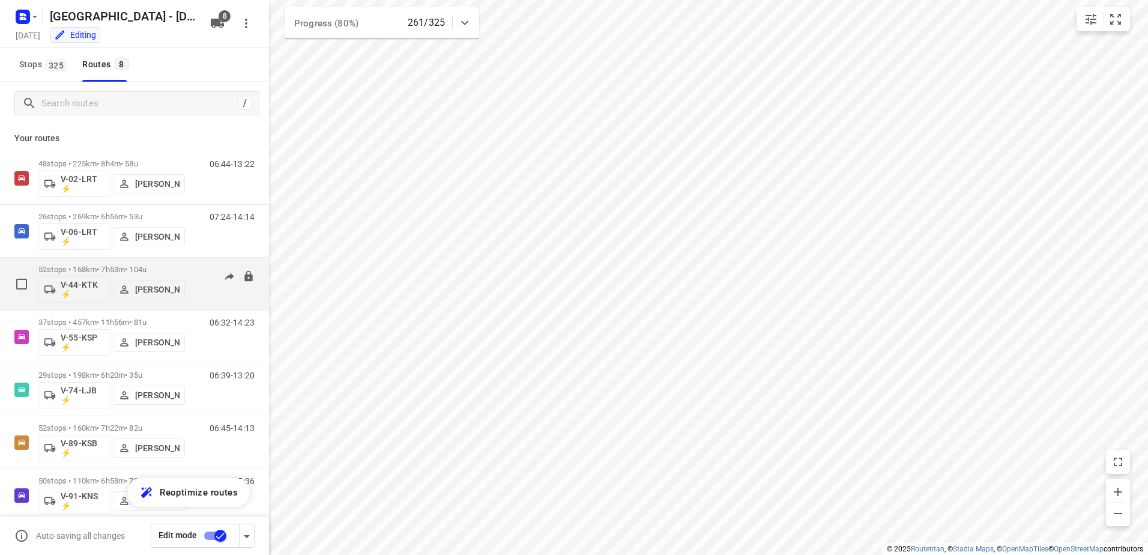
click at [114, 265] on p "52 stops • 168km • 7h53m • 104u" at bounding box center [111, 269] width 147 height 9
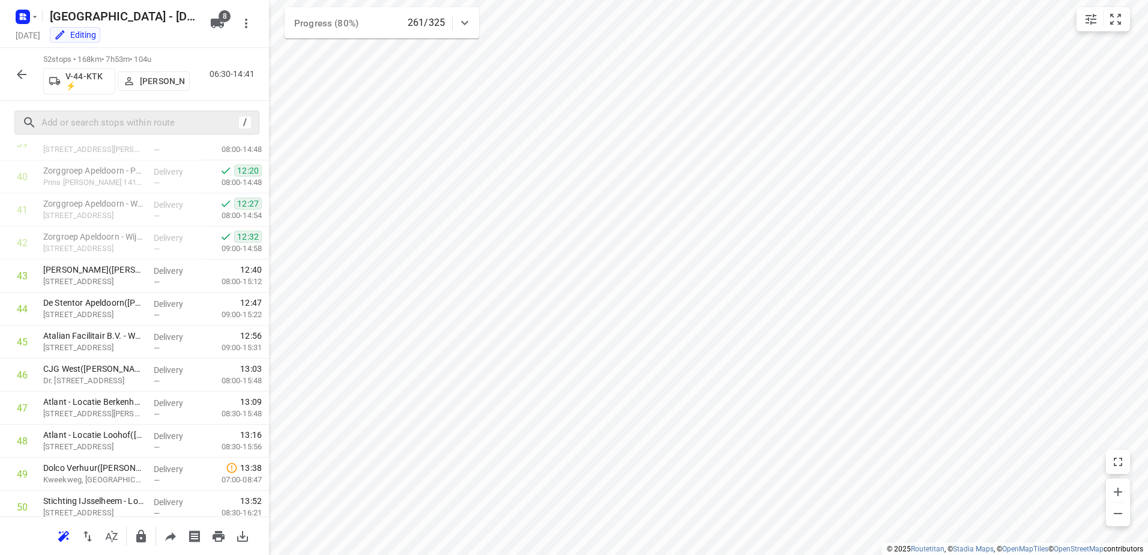
scroll to position [1198, 0]
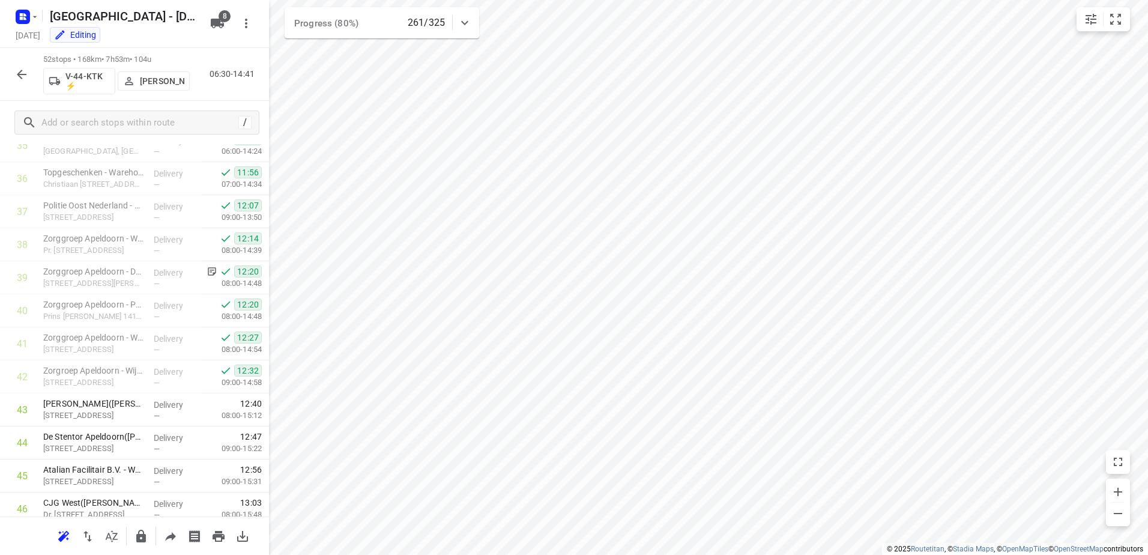
click at [29, 73] on button "button" at bounding box center [22, 74] width 24 height 24
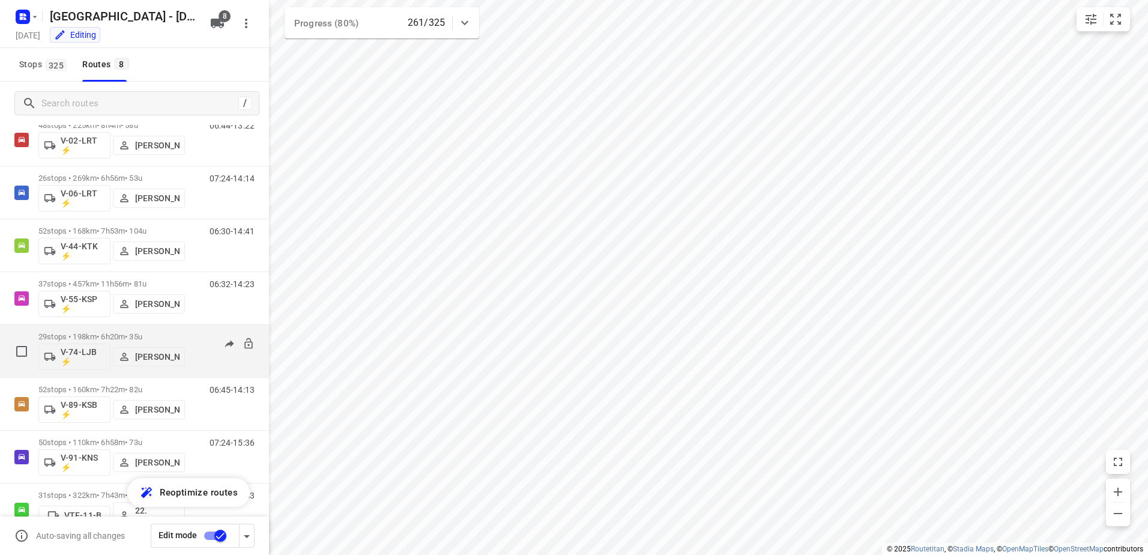
scroll to position [70, 0]
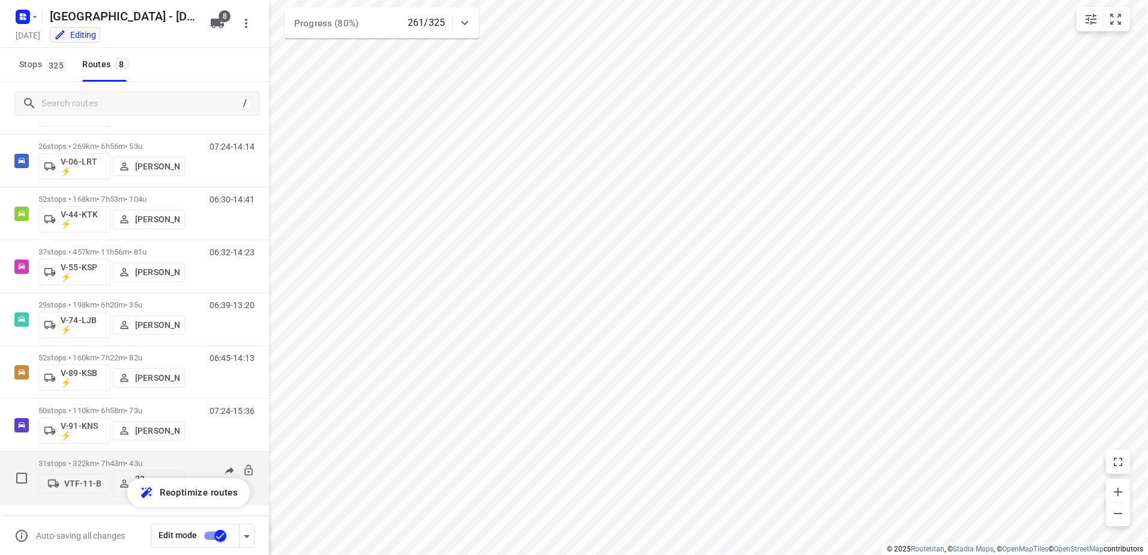
click at [116, 456] on div "31 stops • 322km • 7h43m • 43u VTF-11-B 22. [PERSON_NAME]" at bounding box center [111, 478] width 147 height 50
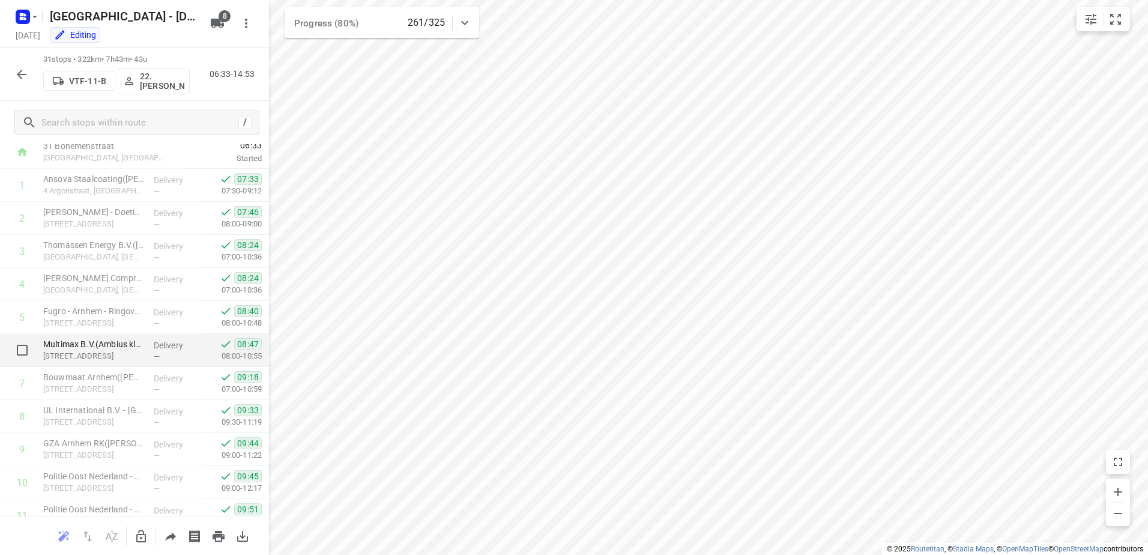
scroll to position [0, 0]
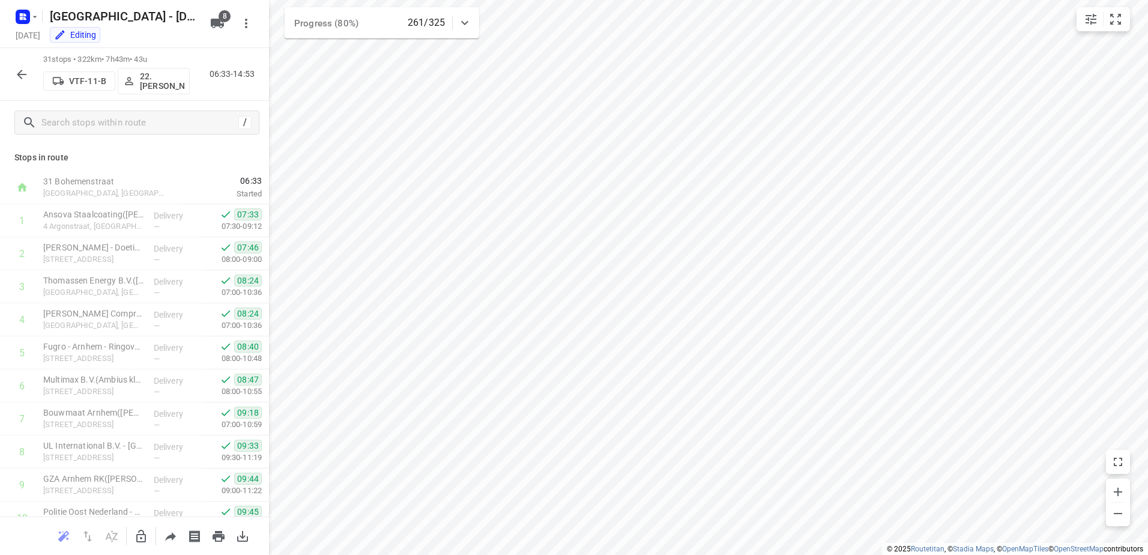
click at [22, 74] on icon "button" at bounding box center [22, 75] width 10 height 10
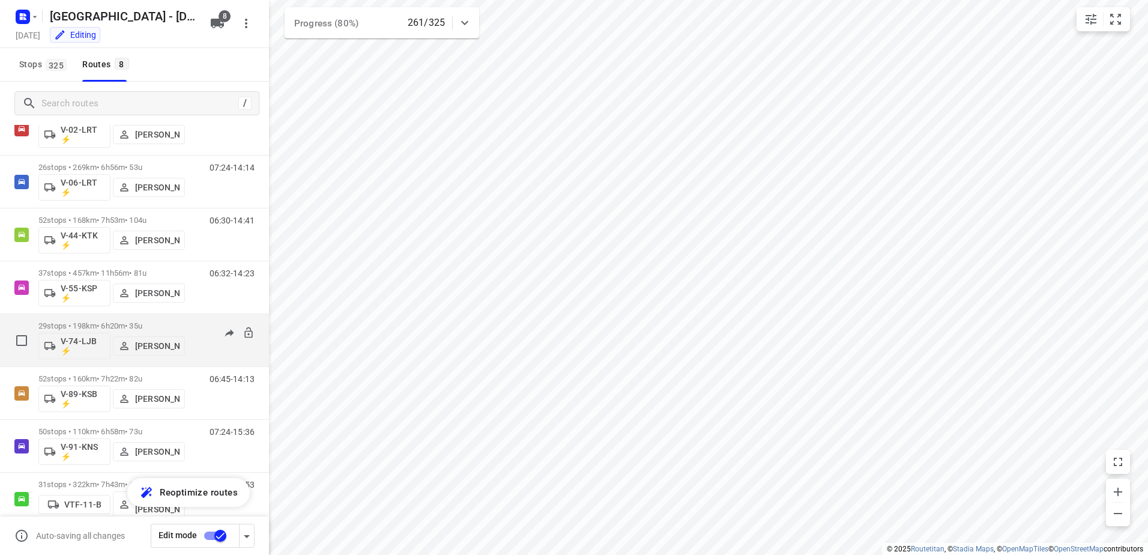
scroll to position [70, 0]
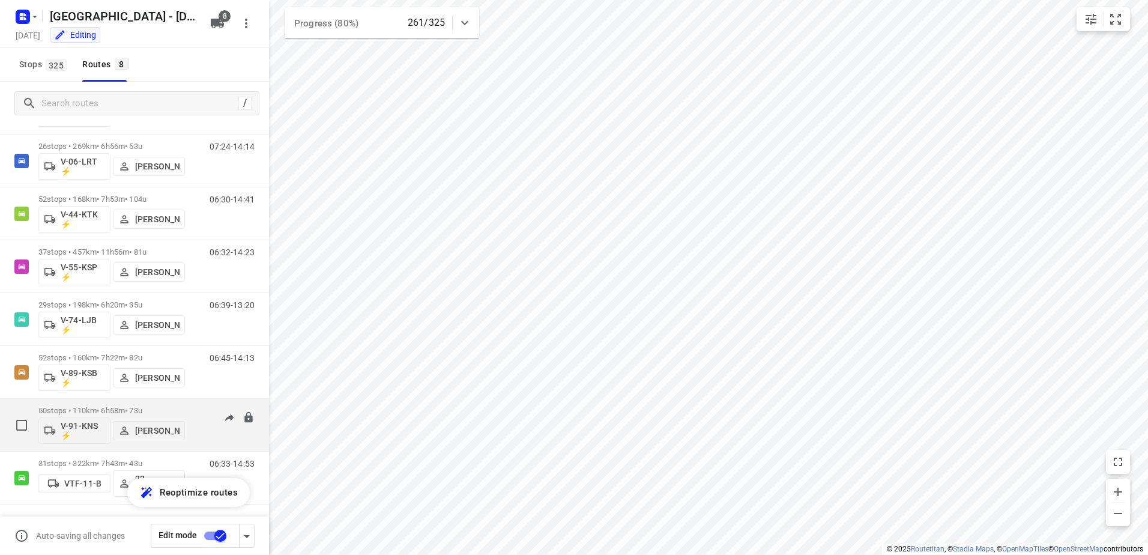
click at [116, 411] on p "50 stops • 110km • 6h58m • 73u" at bounding box center [111, 410] width 147 height 9
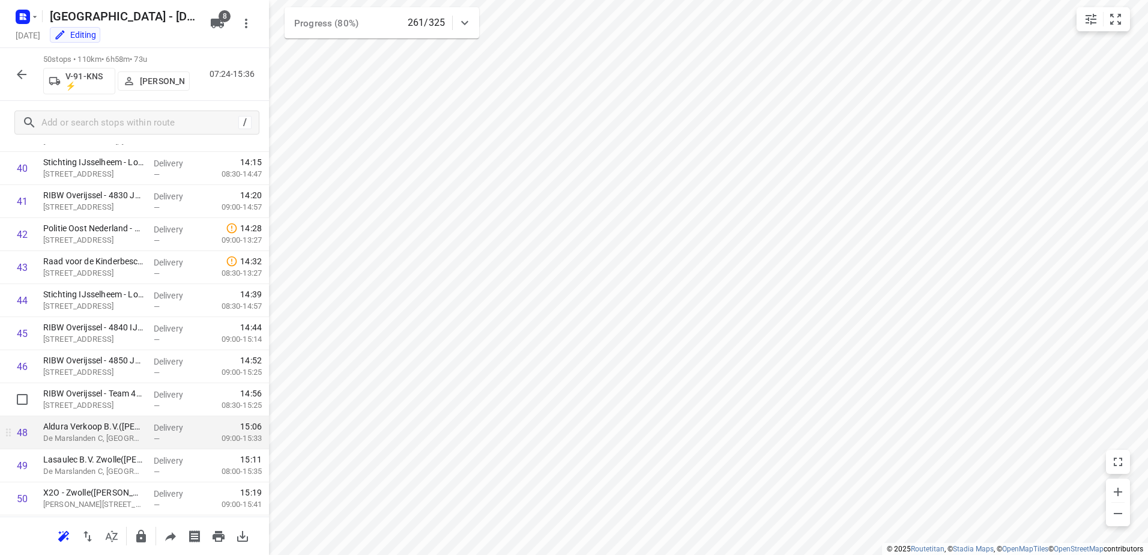
scroll to position [1372, 0]
click at [468, 28] on icon at bounding box center [465, 23] width 14 height 14
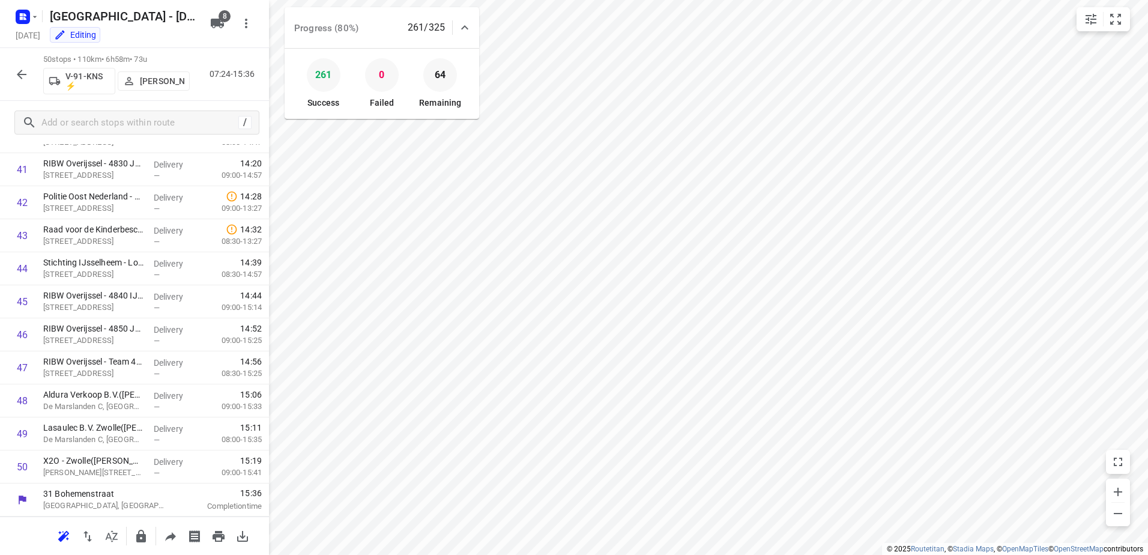
click at [468, 28] on icon at bounding box center [465, 27] width 14 height 14
click at [29, 74] on button "button" at bounding box center [22, 74] width 24 height 24
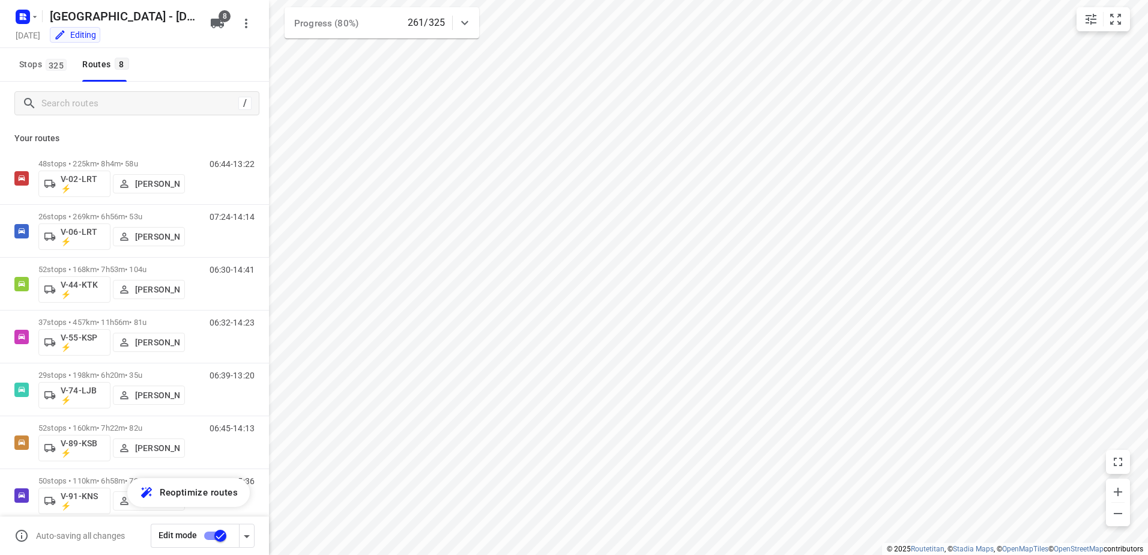
click at [462, 25] on icon at bounding box center [465, 23] width 14 height 14
click at [462, 25] on icon at bounding box center [465, 27] width 14 height 14
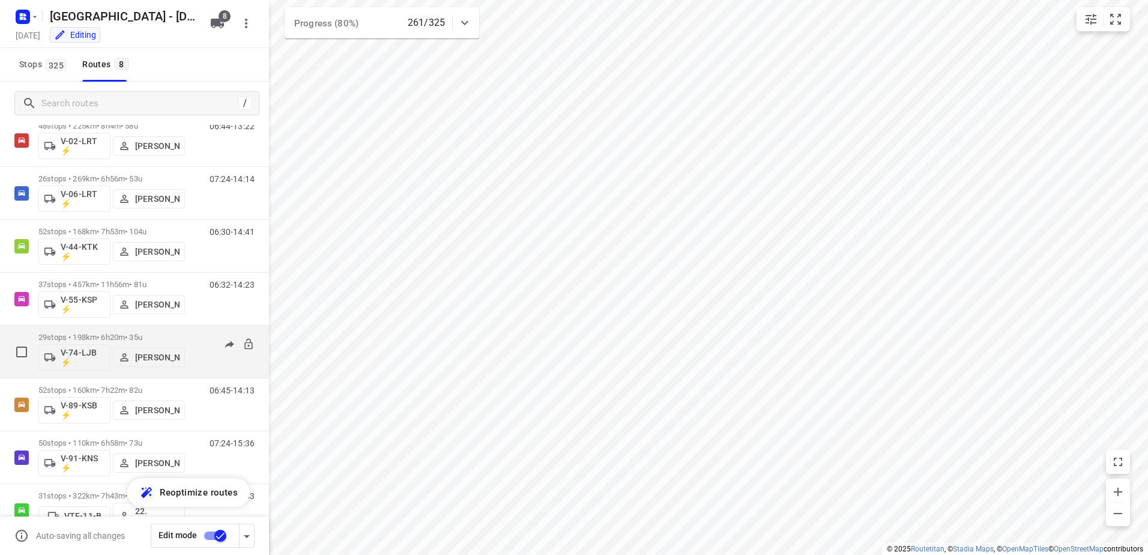
scroll to position [70, 0]
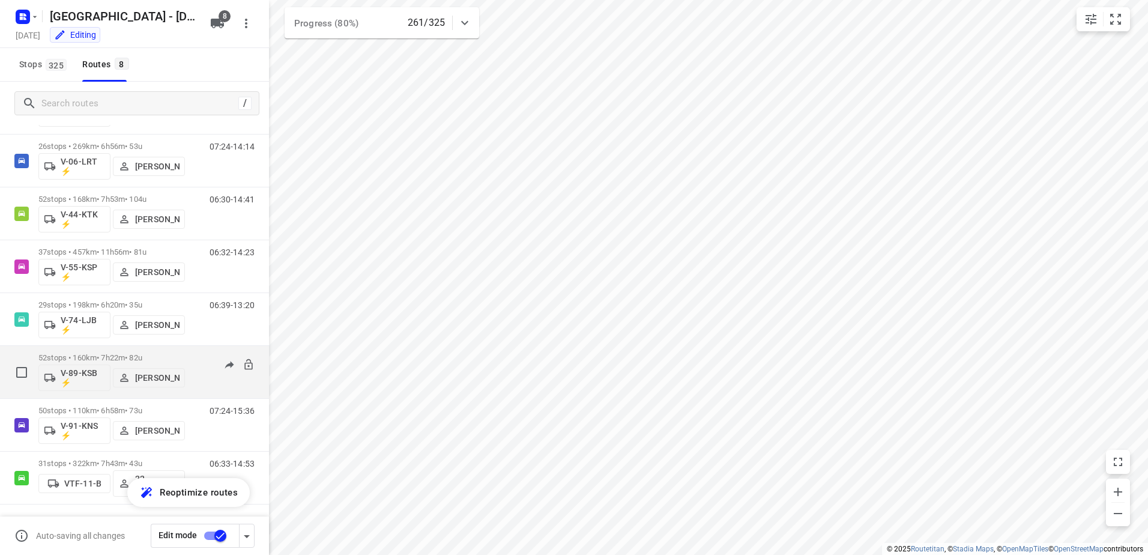
click at [116, 358] on p "52 stops • 160km • 7h22m • 82u" at bounding box center [111, 357] width 147 height 9
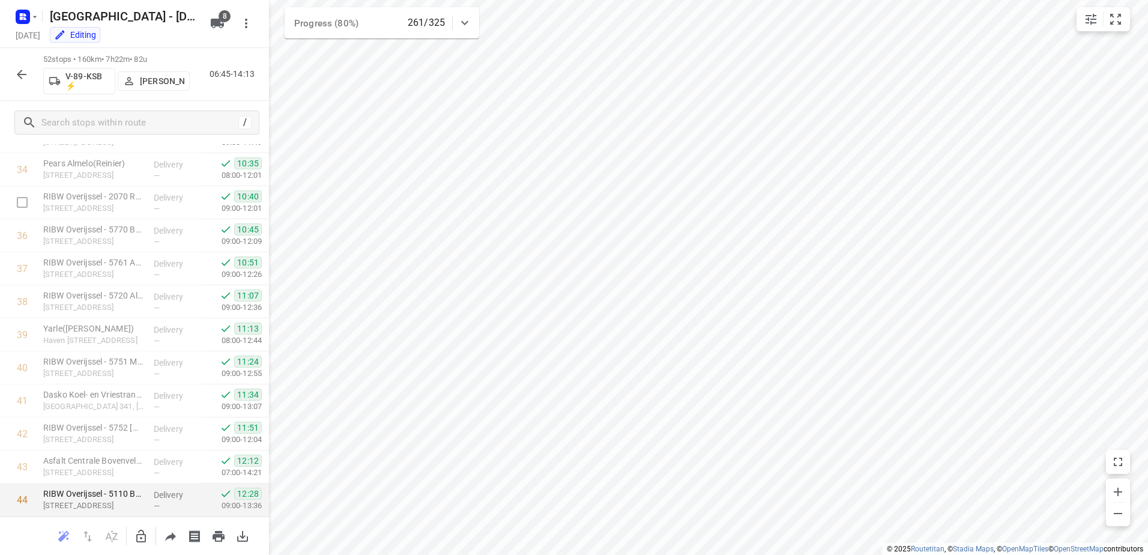
scroll to position [1438, 0]
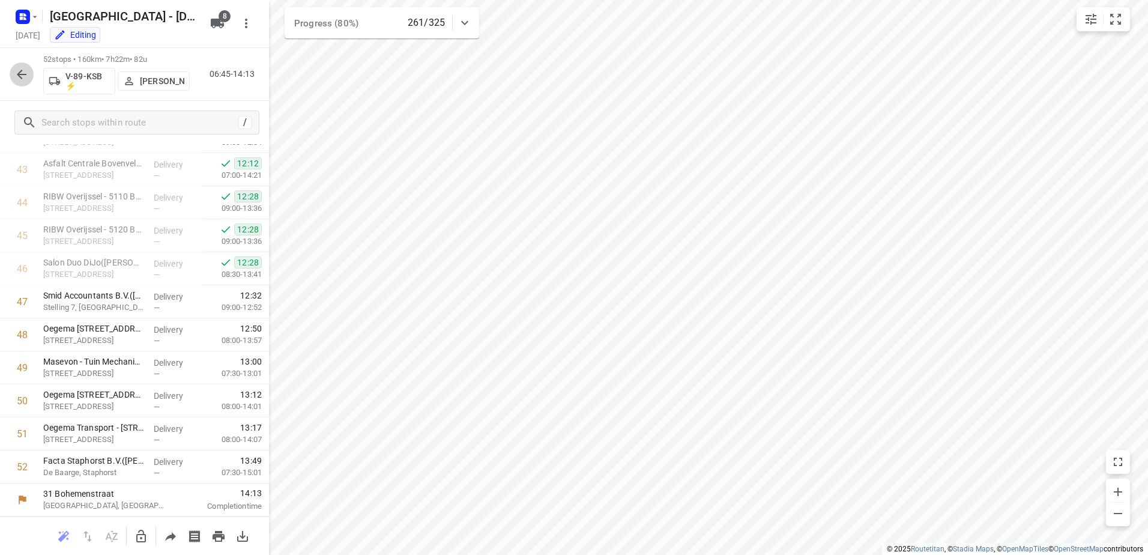
click at [19, 70] on icon "button" at bounding box center [21, 74] width 14 height 14
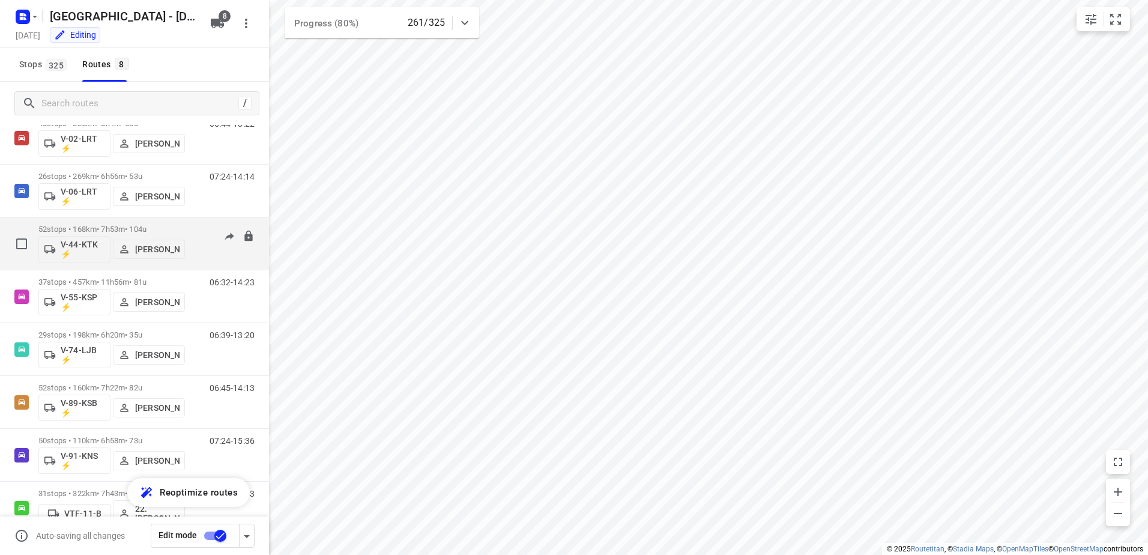
scroll to position [60, 0]
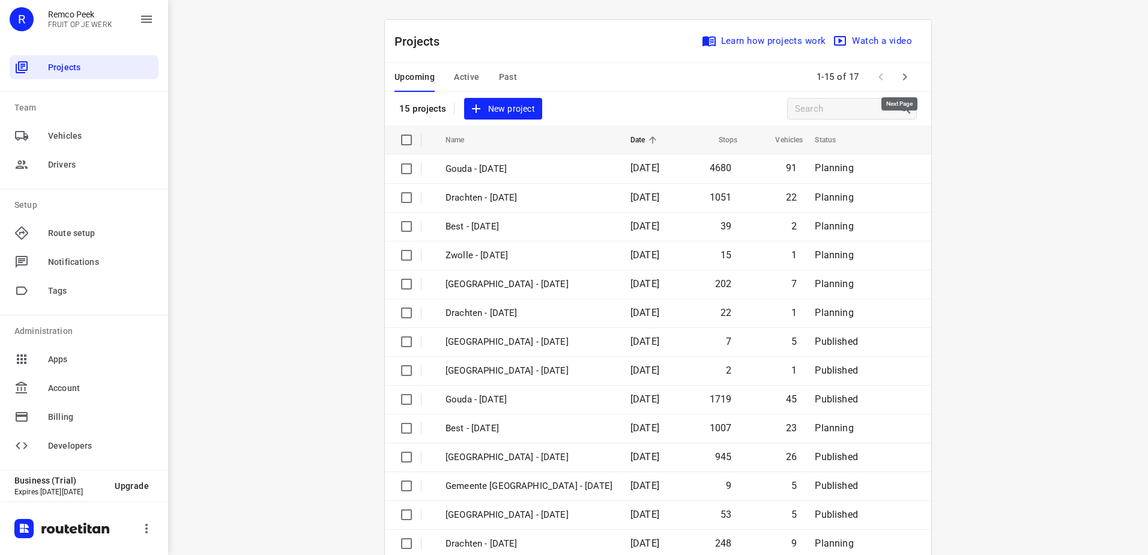
click at [898, 76] on icon "button" at bounding box center [905, 77] width 14 height 14
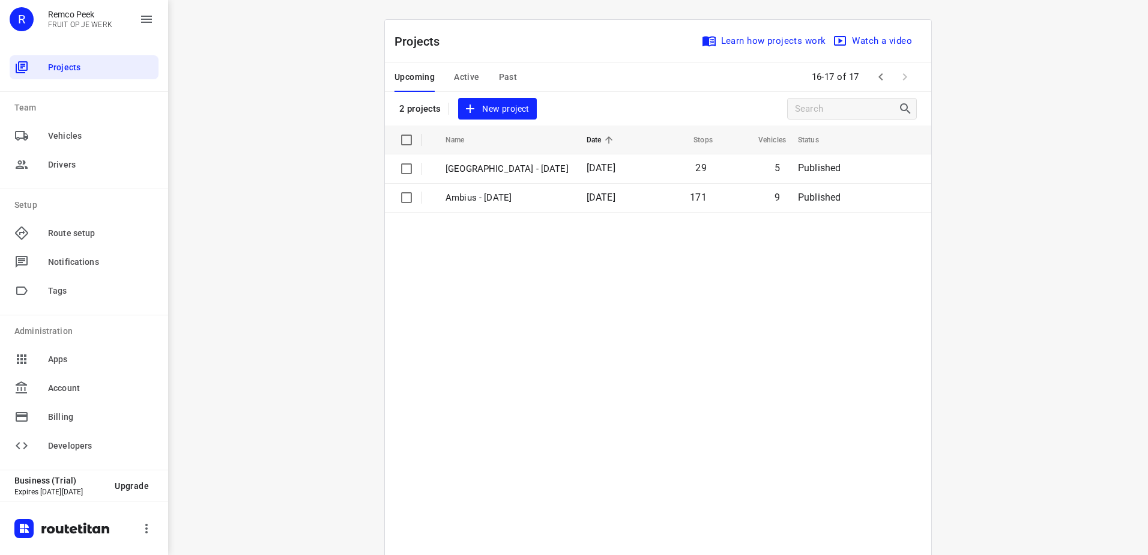
click at [455, 77] on span "Active" at bounding box center [466, 77] width 25 height 15
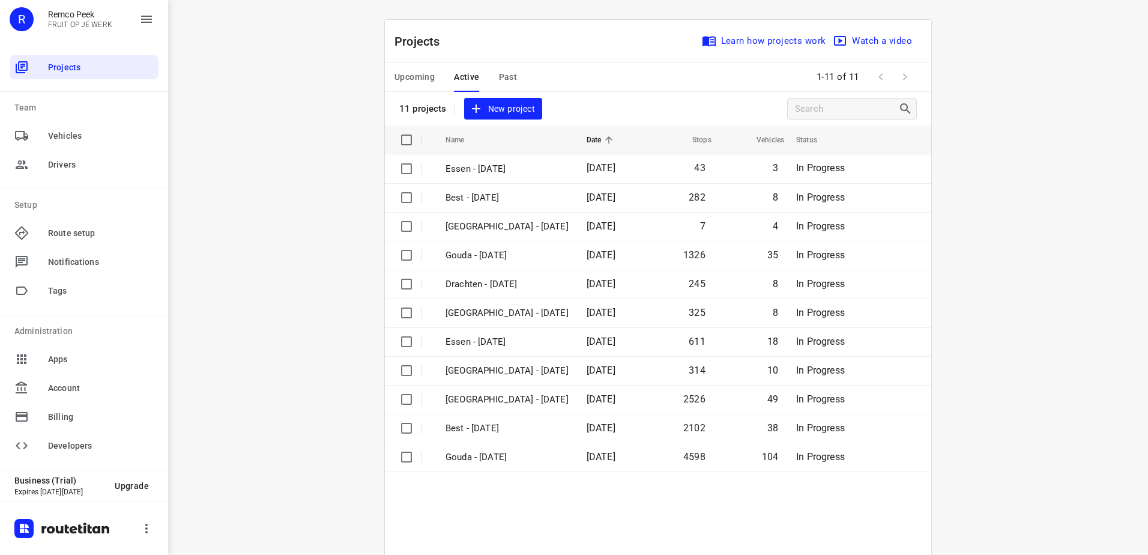
click at [500, 77] on span "Past" at bounding box center [508, 77] width 19 height 15
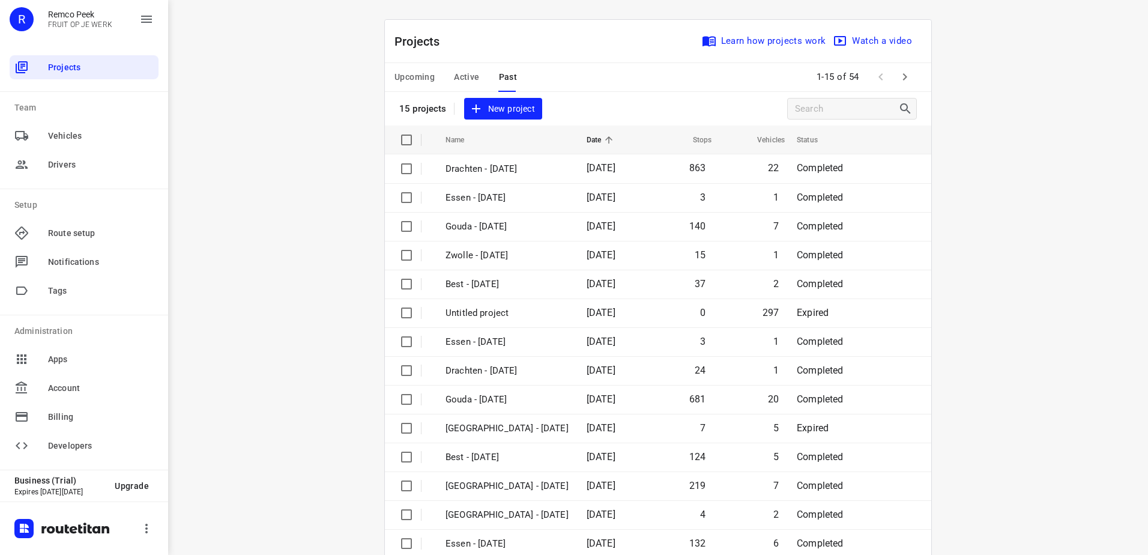
click at [466, 78] on span "Active" at bounding box center [466, 77] width 25 height 15
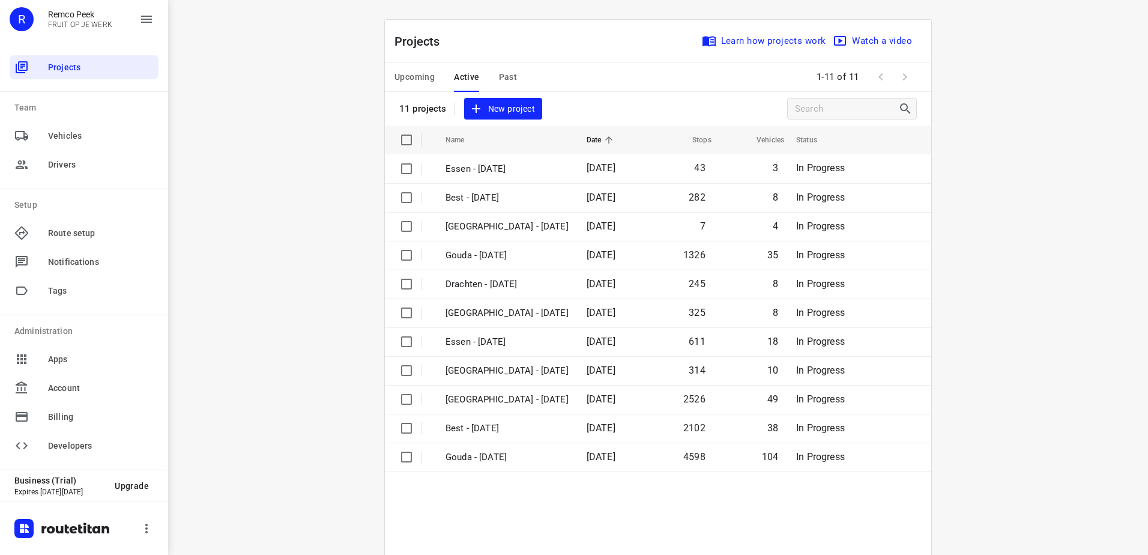
click at [413, 76] on span "Upcoming" at bounding box center [414, 77] width 40 height 15
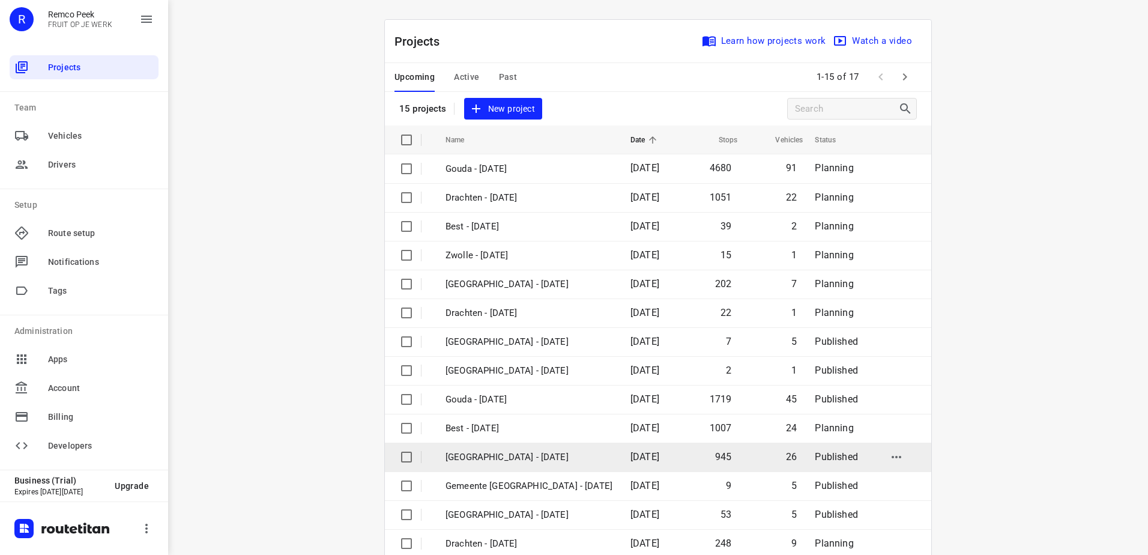
click at [500, 459] on p "[GEOGRAPHIC_DATA] - [DATE]" at bounding box center [529, 457] width 167 height 14
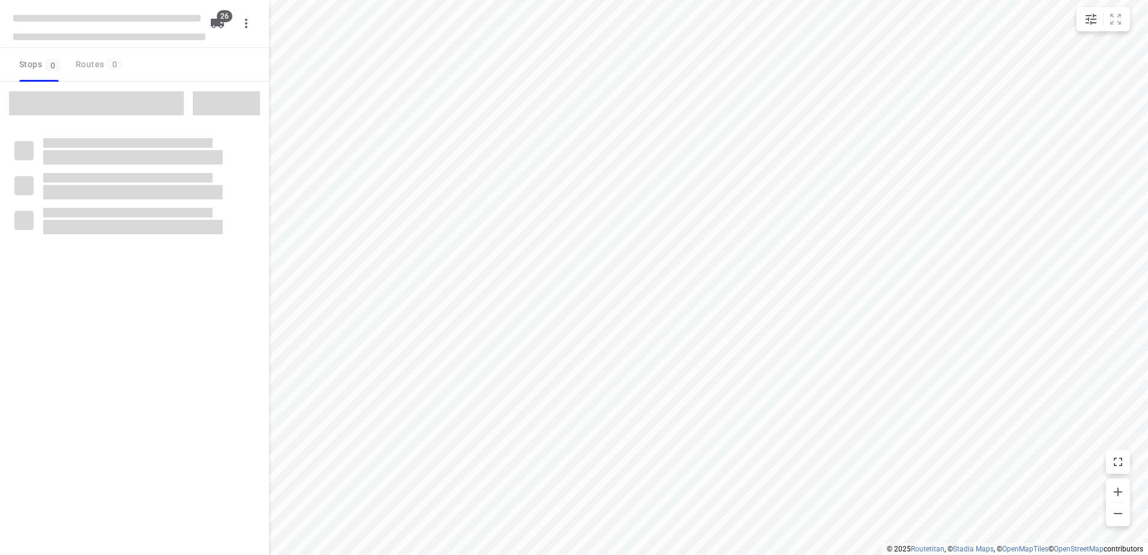
type input "distance"
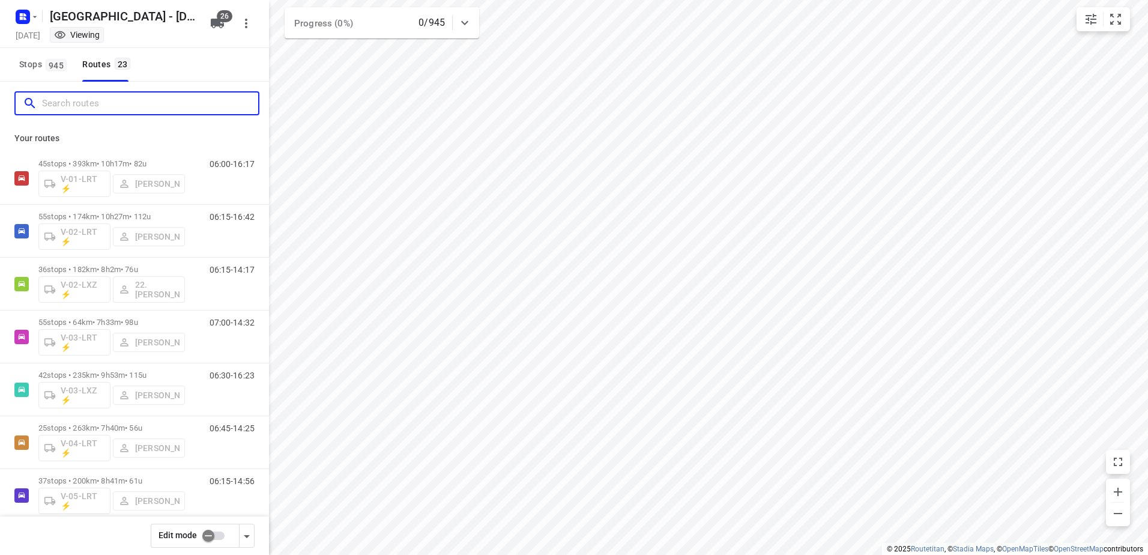
click at [155, 110] on input "Search routes" at bounding box center [150, 103] width 216 height 19
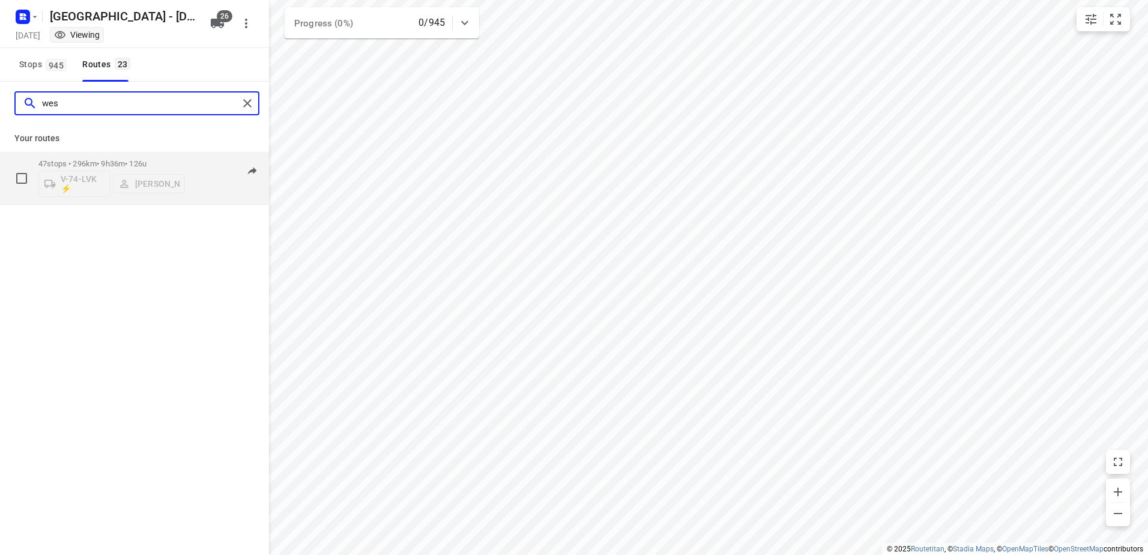
type input "wes"
click at [121, 159] on div "47 stops • 296km • 9h36m • 126u V-74-LVK ⚡ [PERSON_NAME]" at bounding box center [111, 178] width 147 height 50
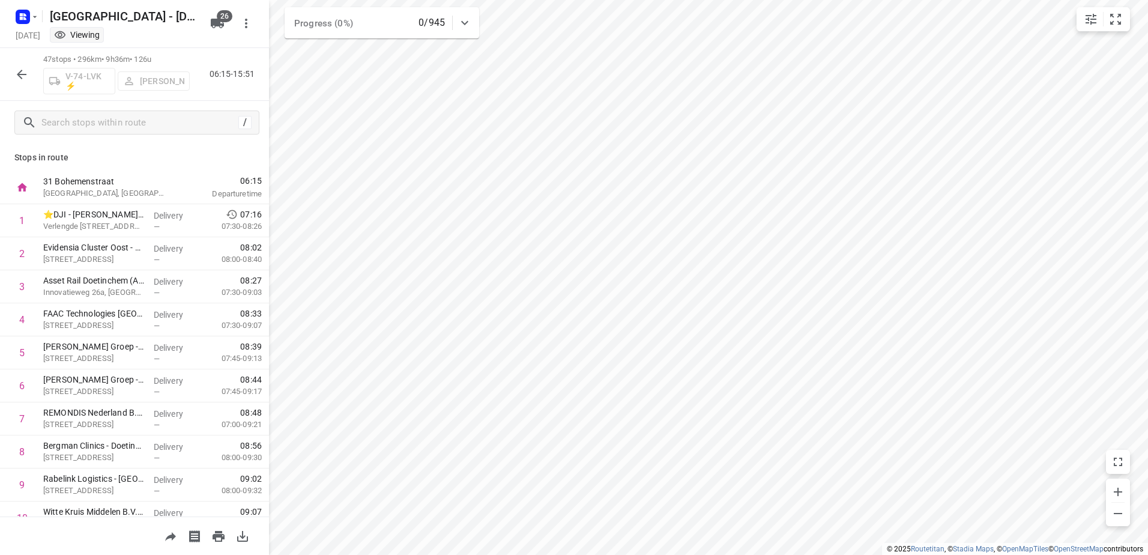
click at [27, 76] on icon "button" at bounding box center [21, 74] width 14 height 14
